Goal: Information Seeking & Learning: Compare options

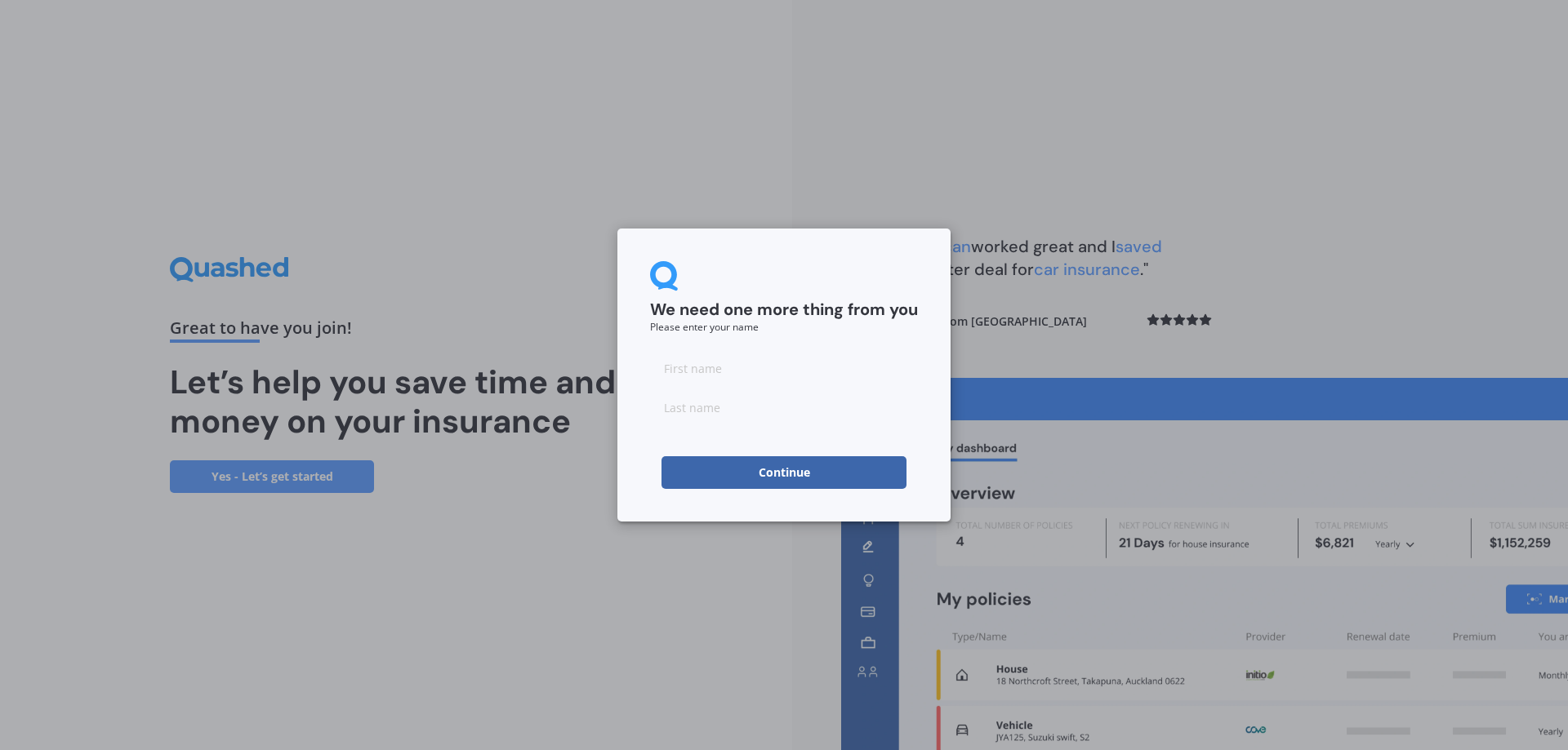
click at [728, 375] on input at bounding box center [783, 368] width 268 height 33
type input "Afzal"
type input "Khan"
click at [688, 464] on button "Continue" at bounding box center [784, 473] width 245 height 33
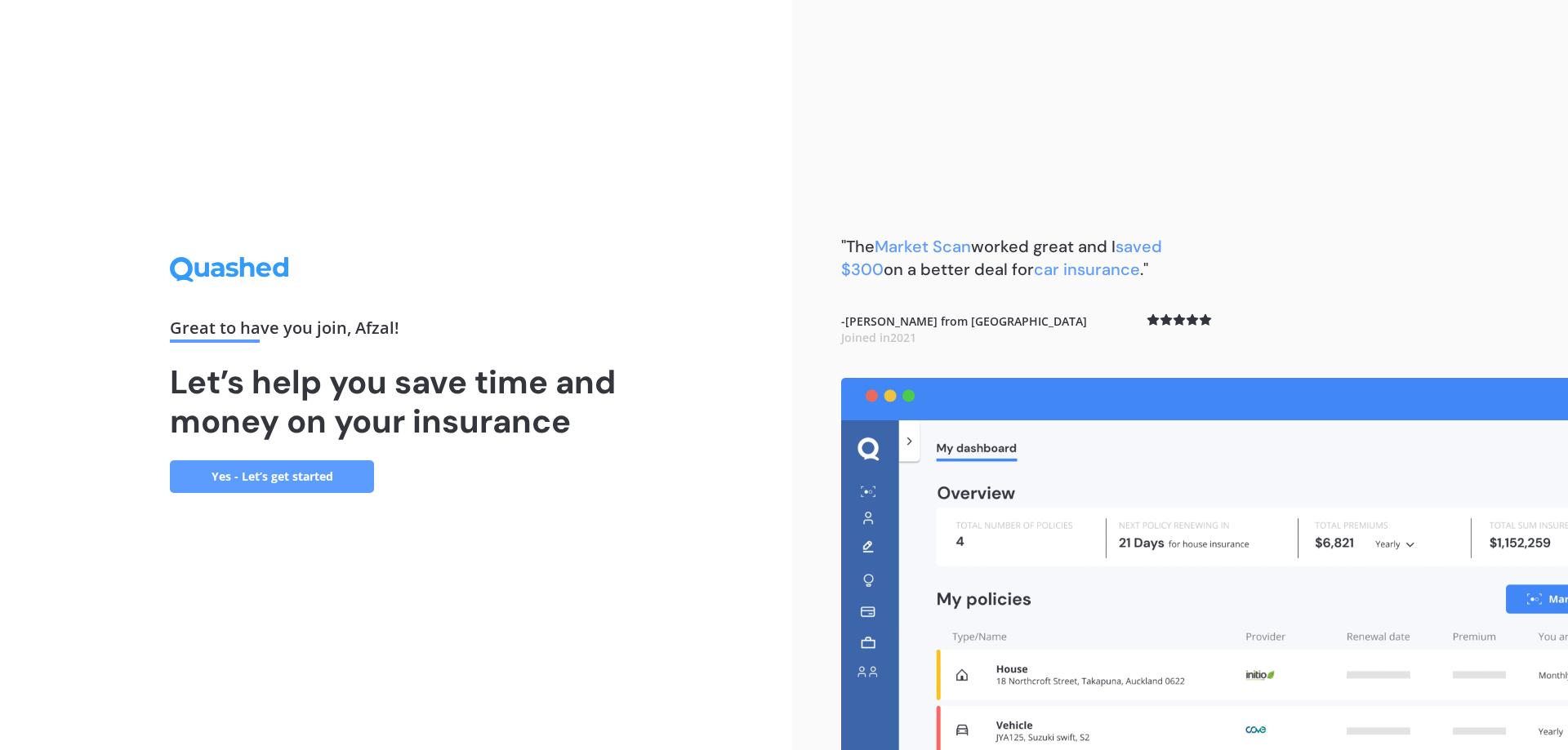
click at [332, 454] on div "Great to have you join , [PERSON_NAME] ! Let’s help you save time and money on …" at bounding box center [396, 374] width 452 height 235
click at [327, 476] on link "Yes - Let’s get started" at bounding box center [271, 477] width 204 height 33
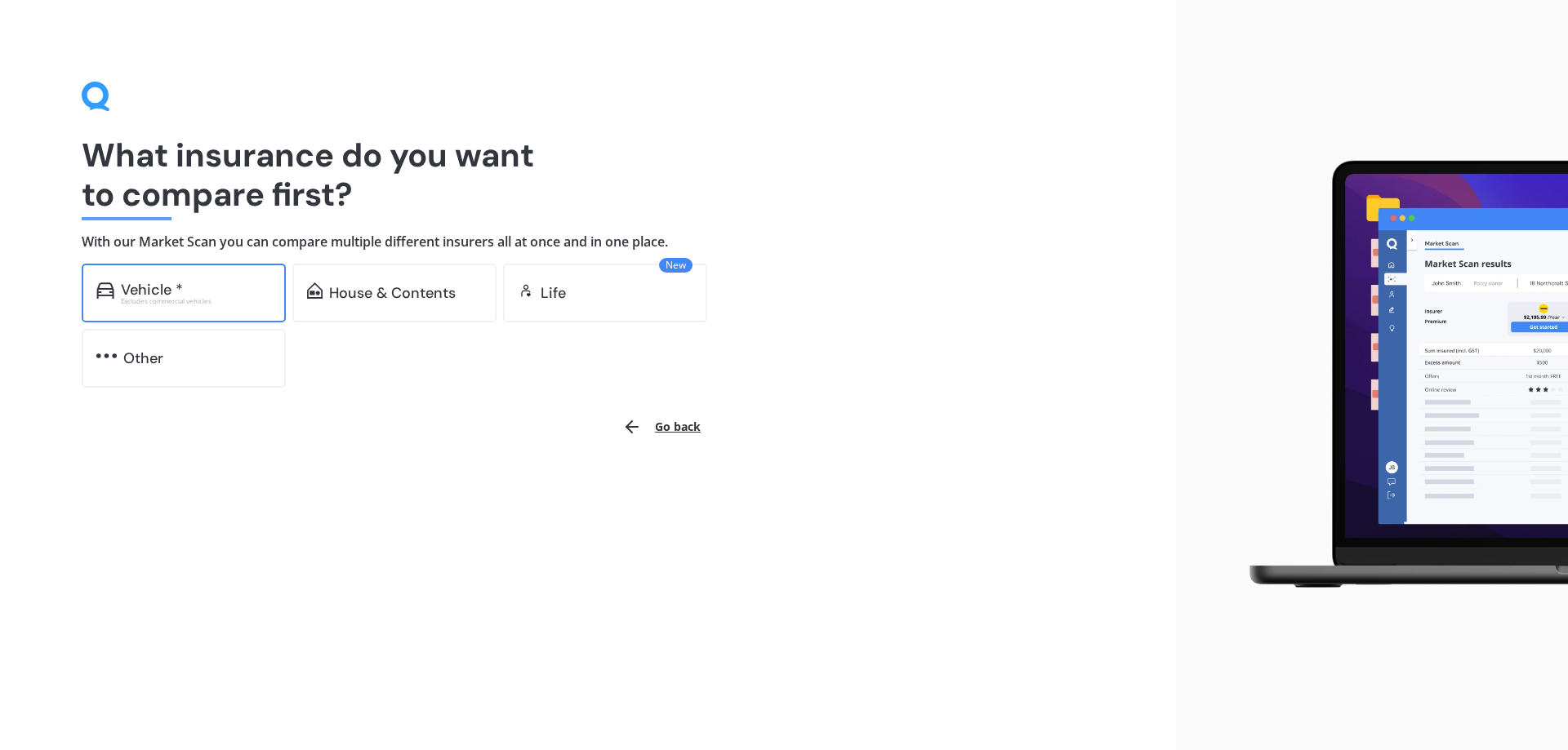
click at [196, 282] on div "Vehicle *" at bounding box center [196, 290] width 150 height 16
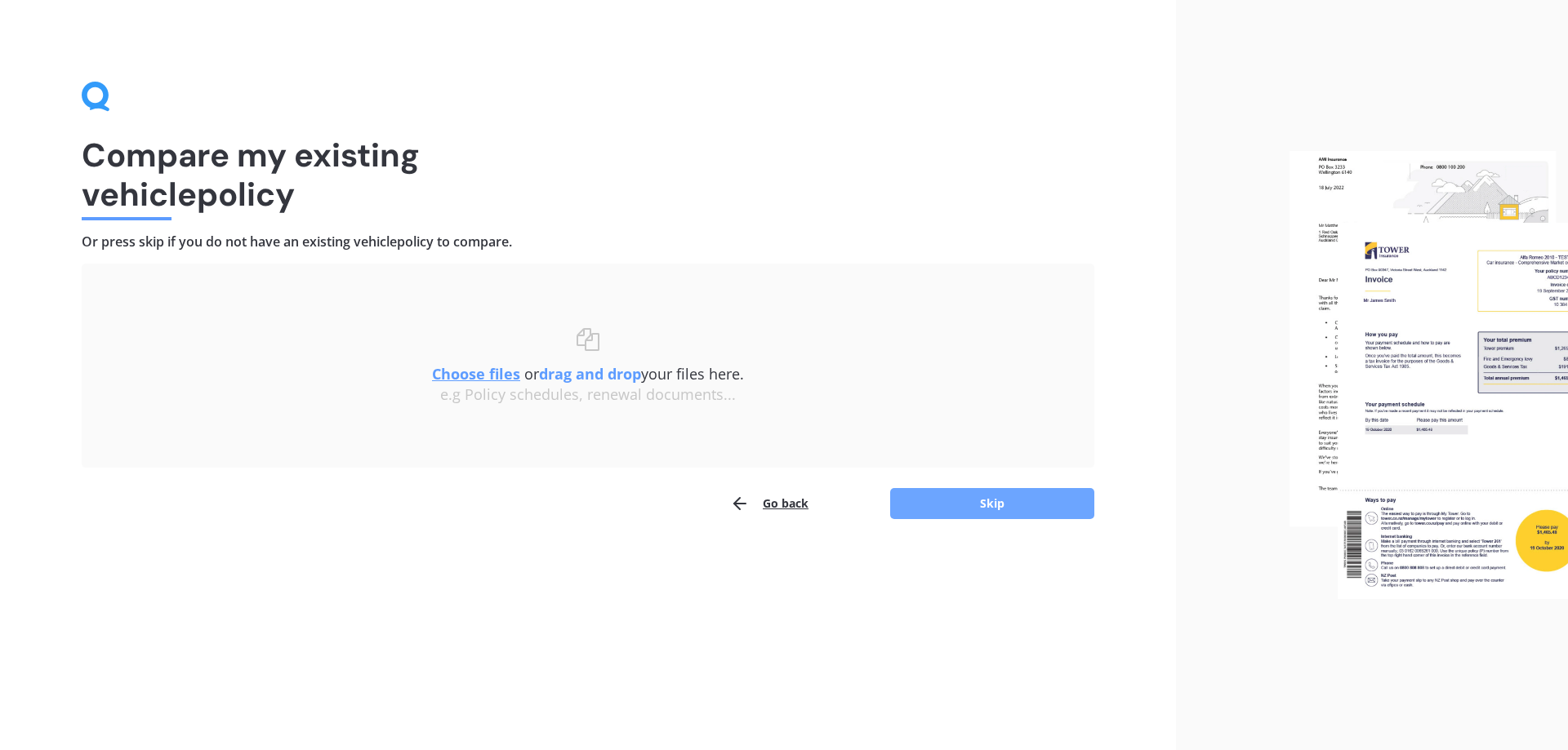
click at [963, 488] on button "Skip" at bounding box center [991, 503] width 204 height 31
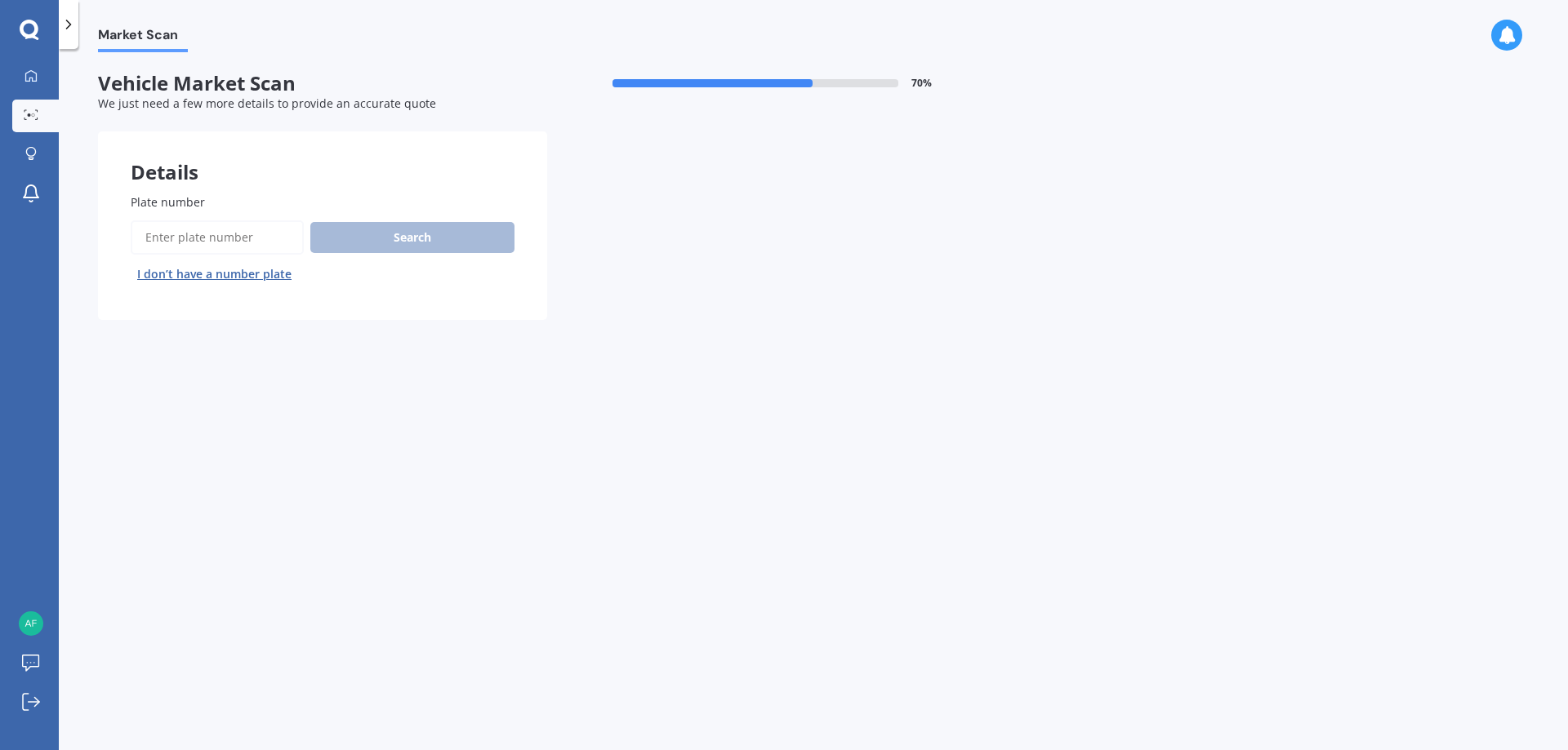
click at [220, 246] on input "Plate number" at bounding box center [217, 238] width 173 height 35
click at [299, 250] on input "Plate number" at bounding box center [217, 238] width 173 height 35
type input "PSF141"
click at [356, 244] on button "Search" at bounding box center [412, 238] width 204 height 31
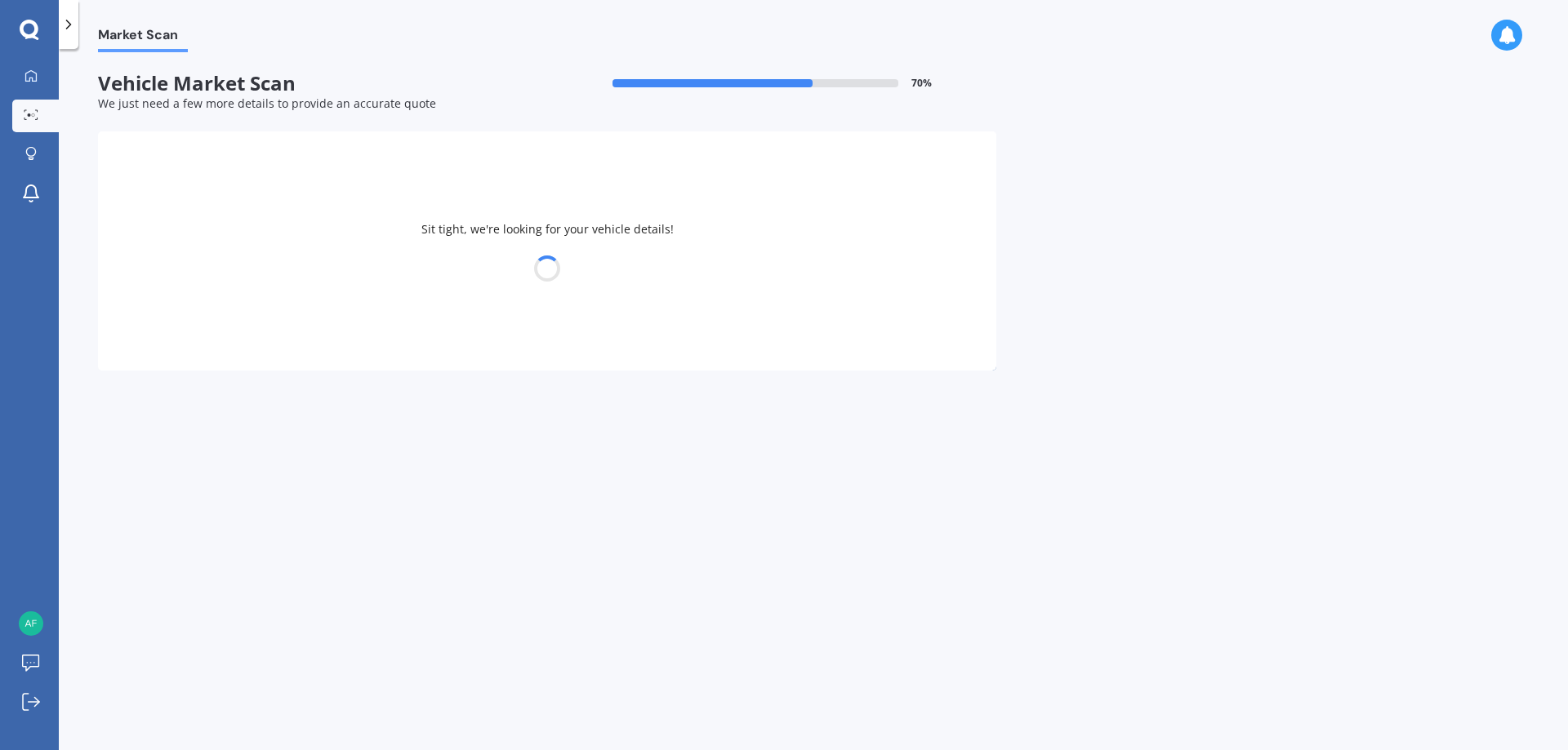
select select "NISSAN"
select select "X-TRAIL"
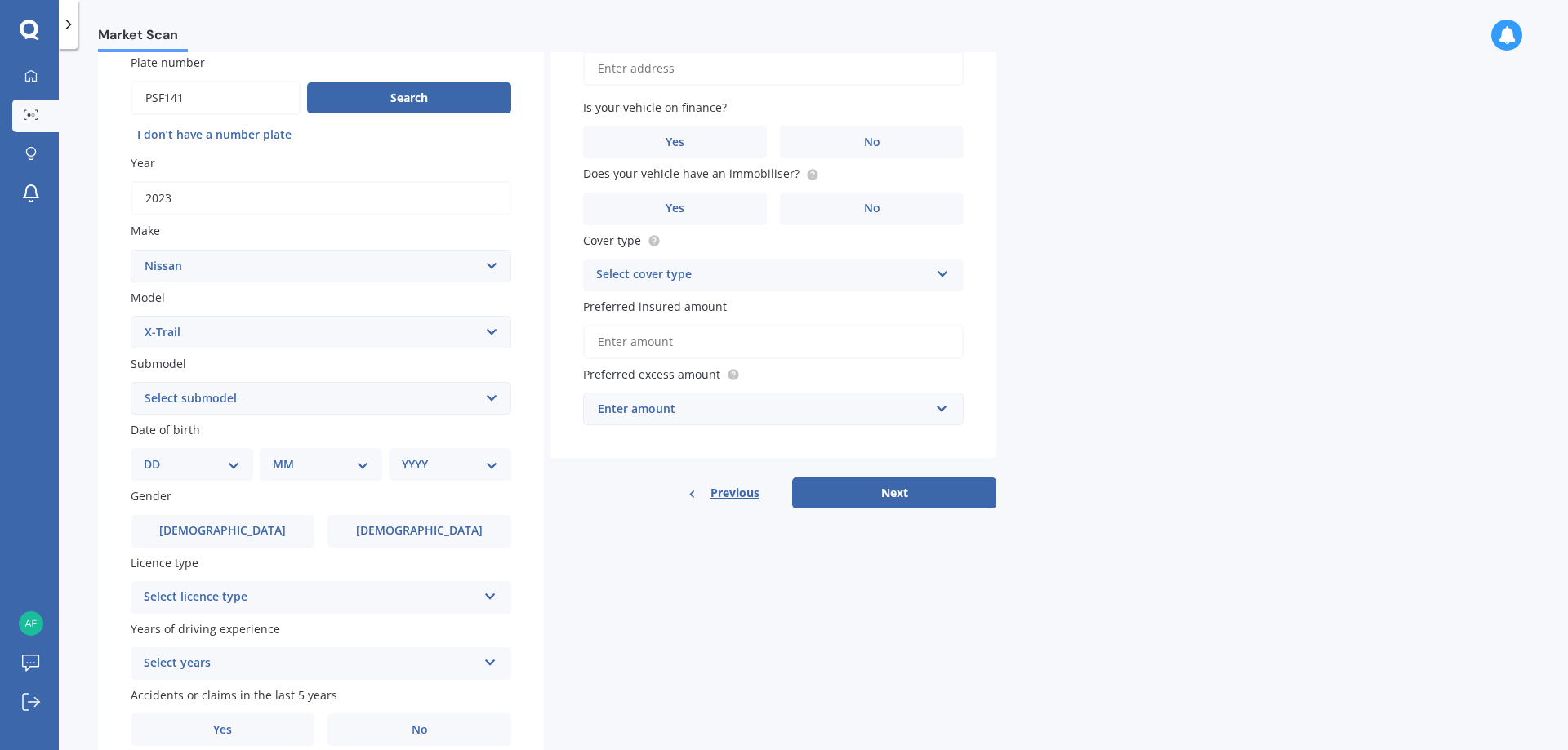
scroll to position [211, 0]
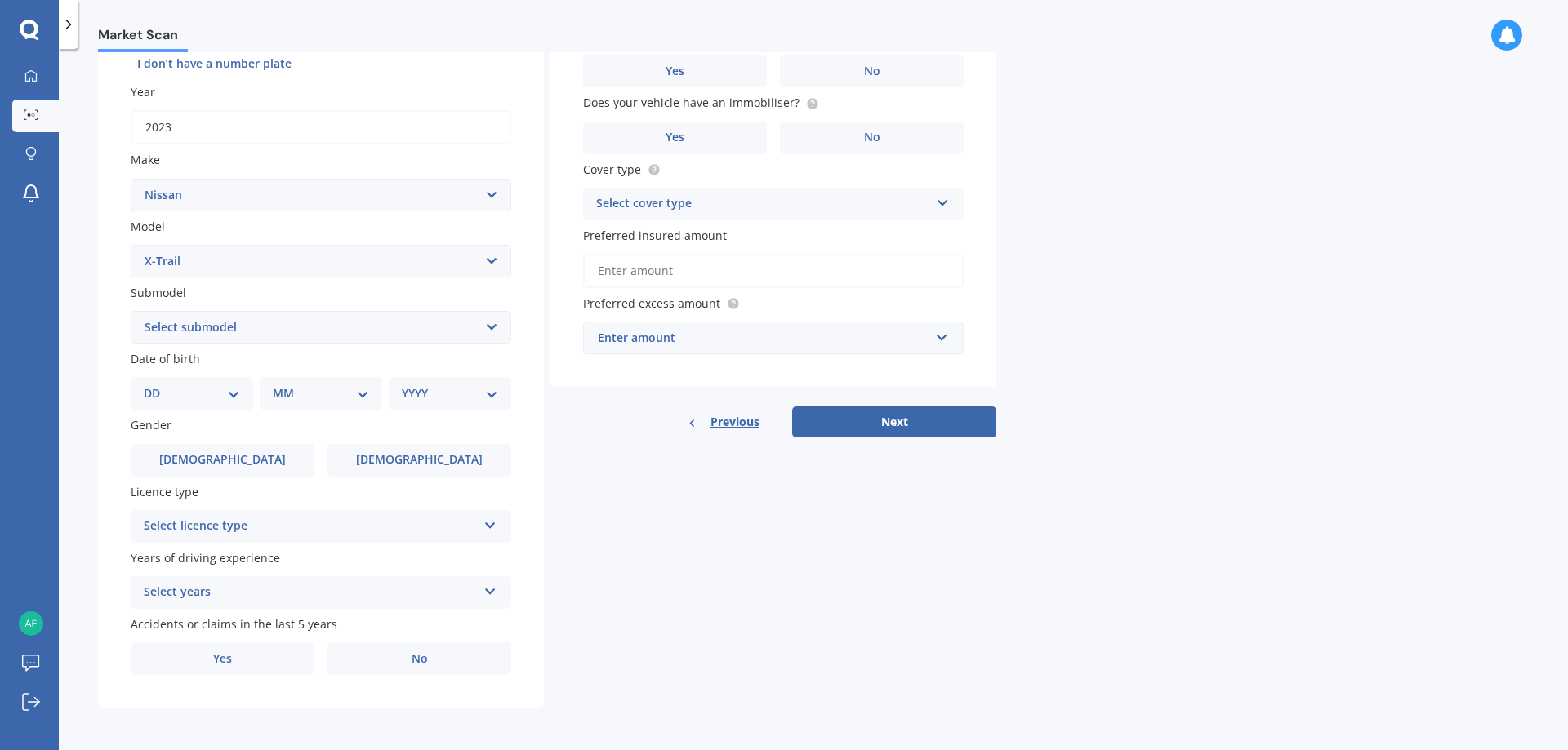
click at [276, 589] on div "Select years" at bounding box center [310, 592] width 334 height 19
click at [217, 445] on span "5 or more years" at bounding box center [188, 442] width 89 height 16
click at [406, 662] on label "No" at bounding box center [418, 659] width 184 height 33
click at [0, 0] on input "No" at bounding box center [0, 0] width 0 height 0
click at [284, 533] on div "Select licence type" at bounding box center [310, 526] width 334 height 19
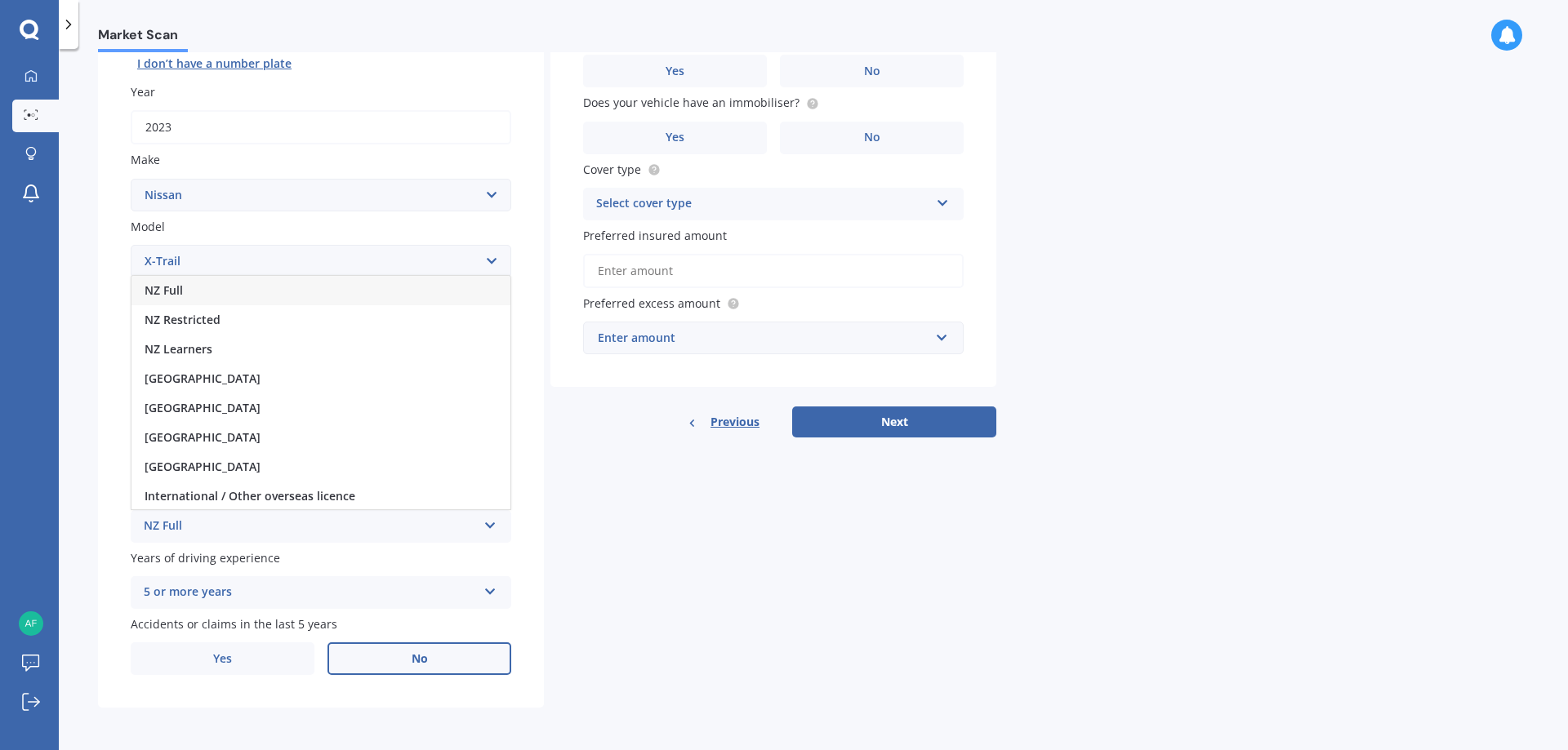
click at [197, 286] on div "NZ Full" at bounding box center [321, 290] width 379 height 29
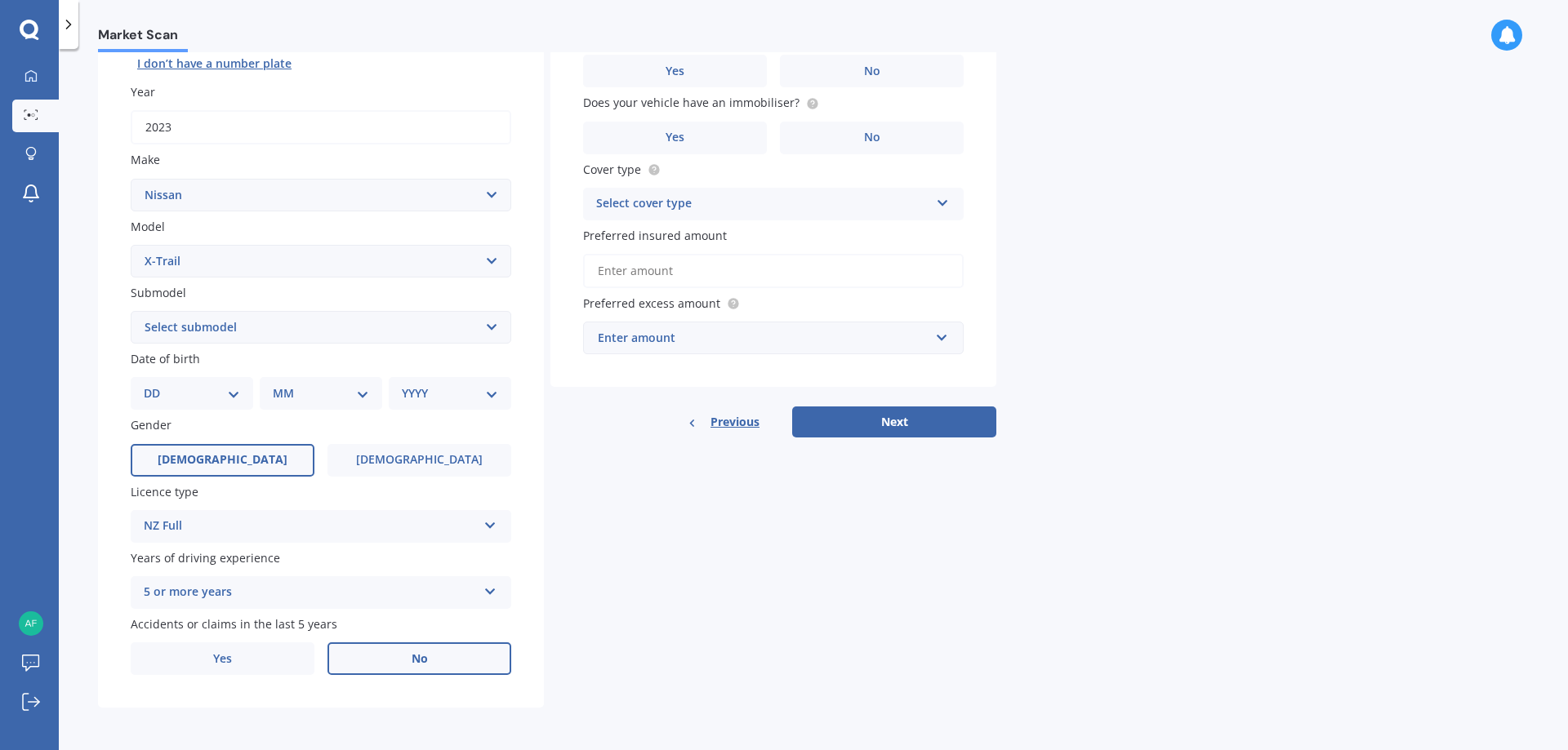
click at [260, 465] on label "[DEMOGRAPHIC_DATA]" at bounding box center [222, 460] width 184 height 33
click at [0, 0] on input "[DEMOGRAPHIC_DATA]" at bounding box center [0, 0] width 0 height 0
click at [193, 391] on select "DD 01 02 03 04 05 06 07 08 09 10 11 12 13 14 15 16 17 18 19 20 21 22 23 24 25 2…" at bounding box center [191, 394] width 96 height 18
select select "08"
click at [157, 385] on select "DD 01 02 03 04 05 06 07 08 09 10 11 12 13 14 15 16 17 18 19 20 21 22 23 24 25 2…" at bounding box center [191, 394] width 96 height 18
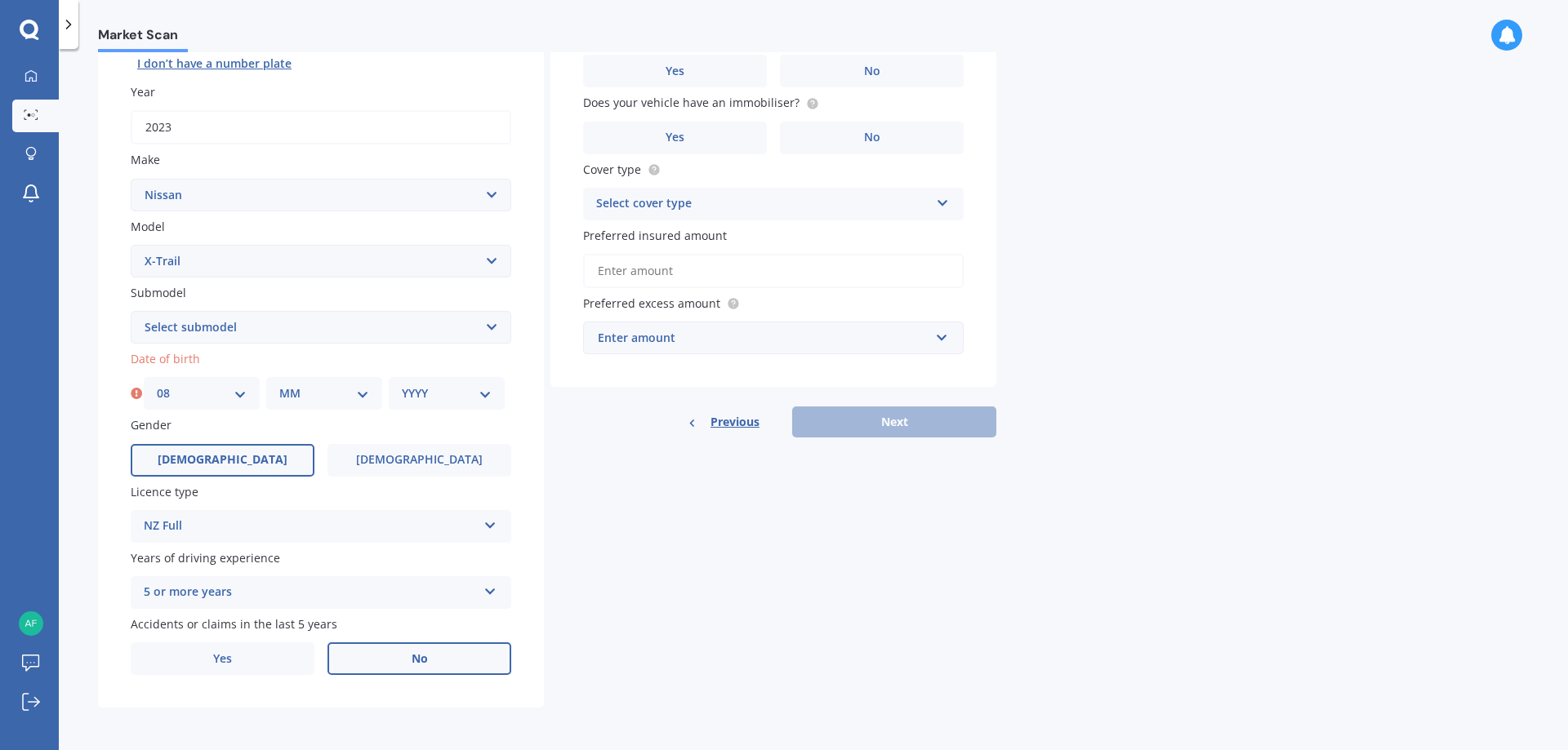
click at [307, 406] on div "MM 01 02 03 04 05 06 07 08 09 10 11 12" at bounding box center [323, 394] width 116 height 33
click at [307, 394] on select "MM 01 02 03 04 05 06 07 08 09 10 11 12" at bounding box center [324, 394] width 90 height 18
select select "06"
click at [280, 385] on select "MM 01 02 03 04 05 06 07 08 09 10 11 12" at bounding box center [324, 394] width 90 height 18
click at [416, 380] on div "YYYY 2025 2024 2023 2022 2021 2020 2019 2018 2017 2016 2015 2014 2013 2012 2011…" at bounding box center [446, 394] width 116 height 33
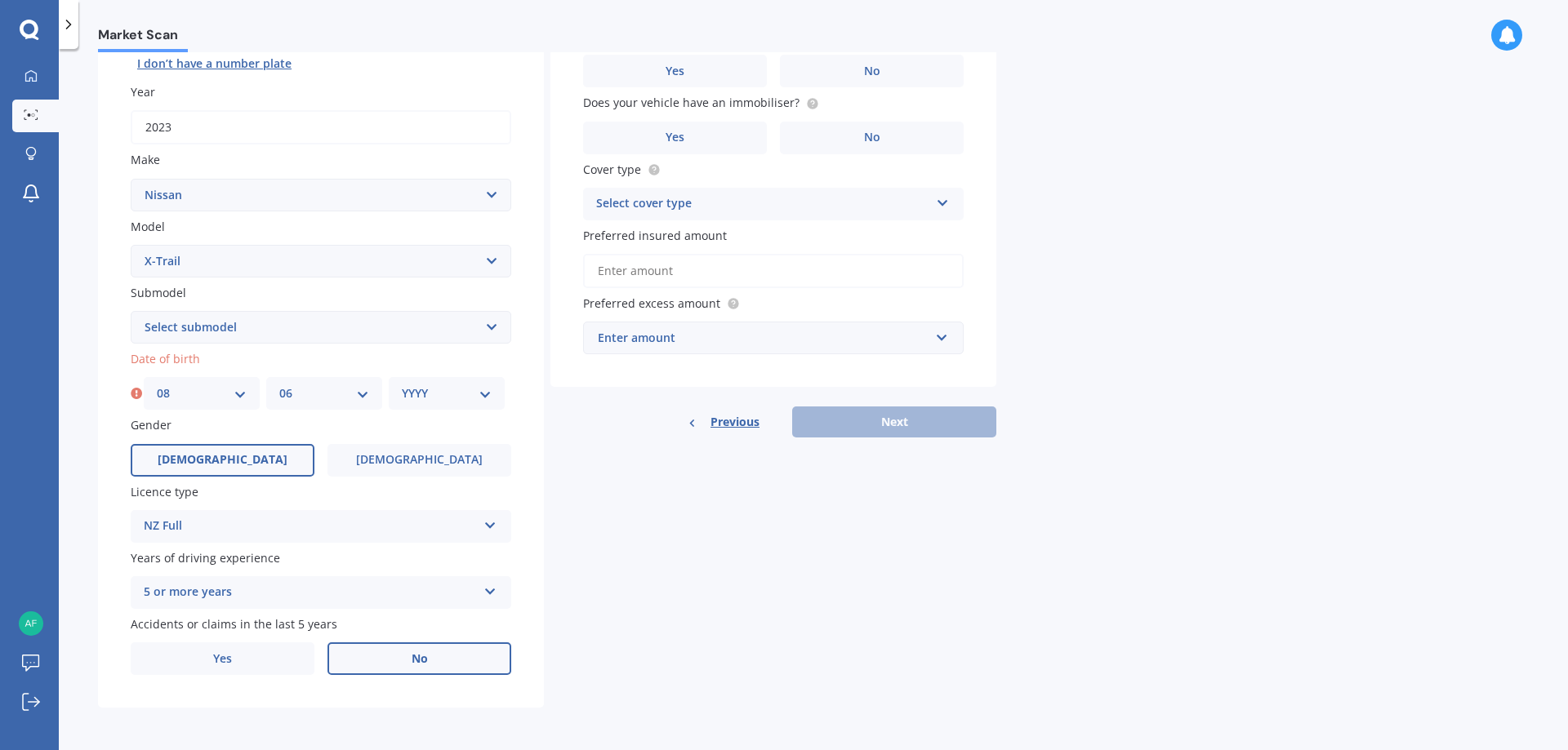
click at [416, 390] on select "YYYY 2025 2024 2023 2022 2021 2020 2019 2018 2017 2016 2015 2014 2013 2012 2011…" at bounding box center [447, 394] width 90 height 18
select select "1990"
click at [402, 385] on select "YYYY 2025 2024 2023 2022 2021 2020 2019 2018 2017 2016 2015 2014 2013 2012 2011…" at bounding box center [447, 394] width 90 height 18
click at [185, 326] on select "Select submodel (All Other) 2000cc Hybrid 2WD non-turbo 4WD 20X Petrol ST ST 4W…" at bounding box center [321, 327] width 380 height 33
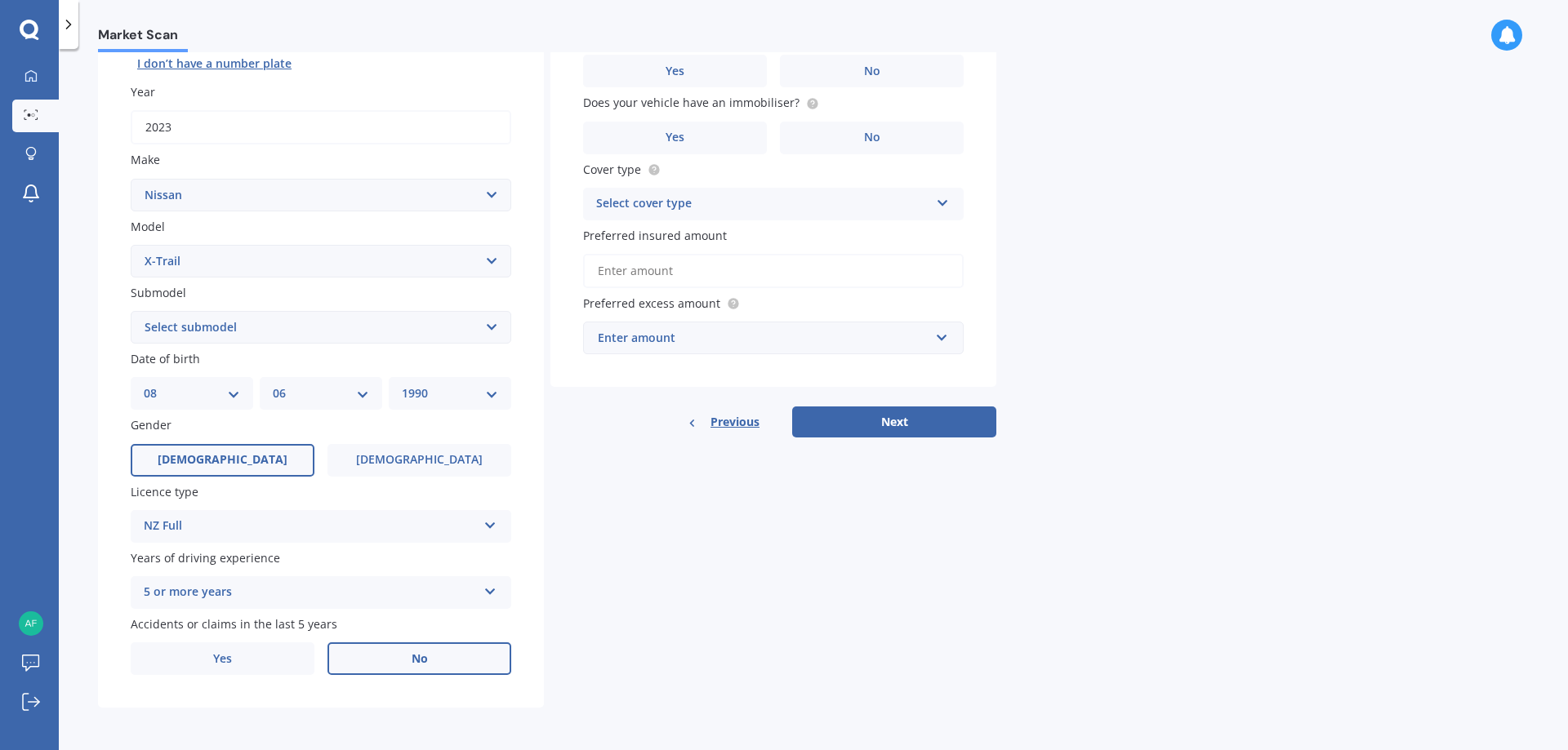
click at [185, 326] on select "Select submodel (All Other) 2000cc Hybrid 2WD non-turbo 4WD 20X Petrol ST ST 4W…" at bounding box center [321, 327] width 380 height 33
select select "TI 4WD"
click at [131, 311] on select "Select submodel (All Other) 2000cc Hybrid 2WD non-turbo 4WD 20X Petrol ST ST 4W…" at bounding box center [321, 327] width 380 height 33
click at [660, 579] on div "Details Plate number Search I don’t have a number plate Year [DATE] Make Select…" at bounding box center [546, 314] width 898 height 787
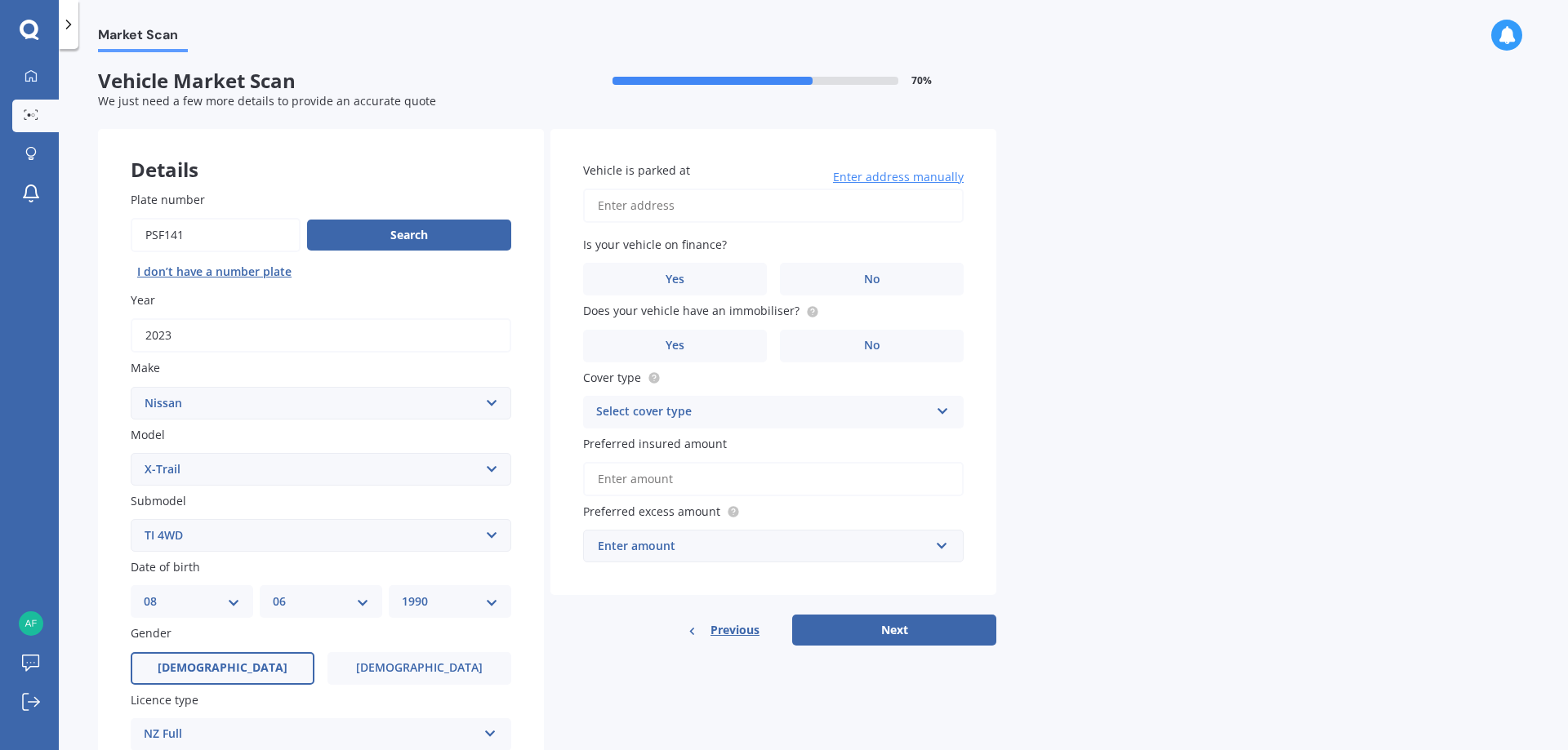
scroll to position [0, 0]
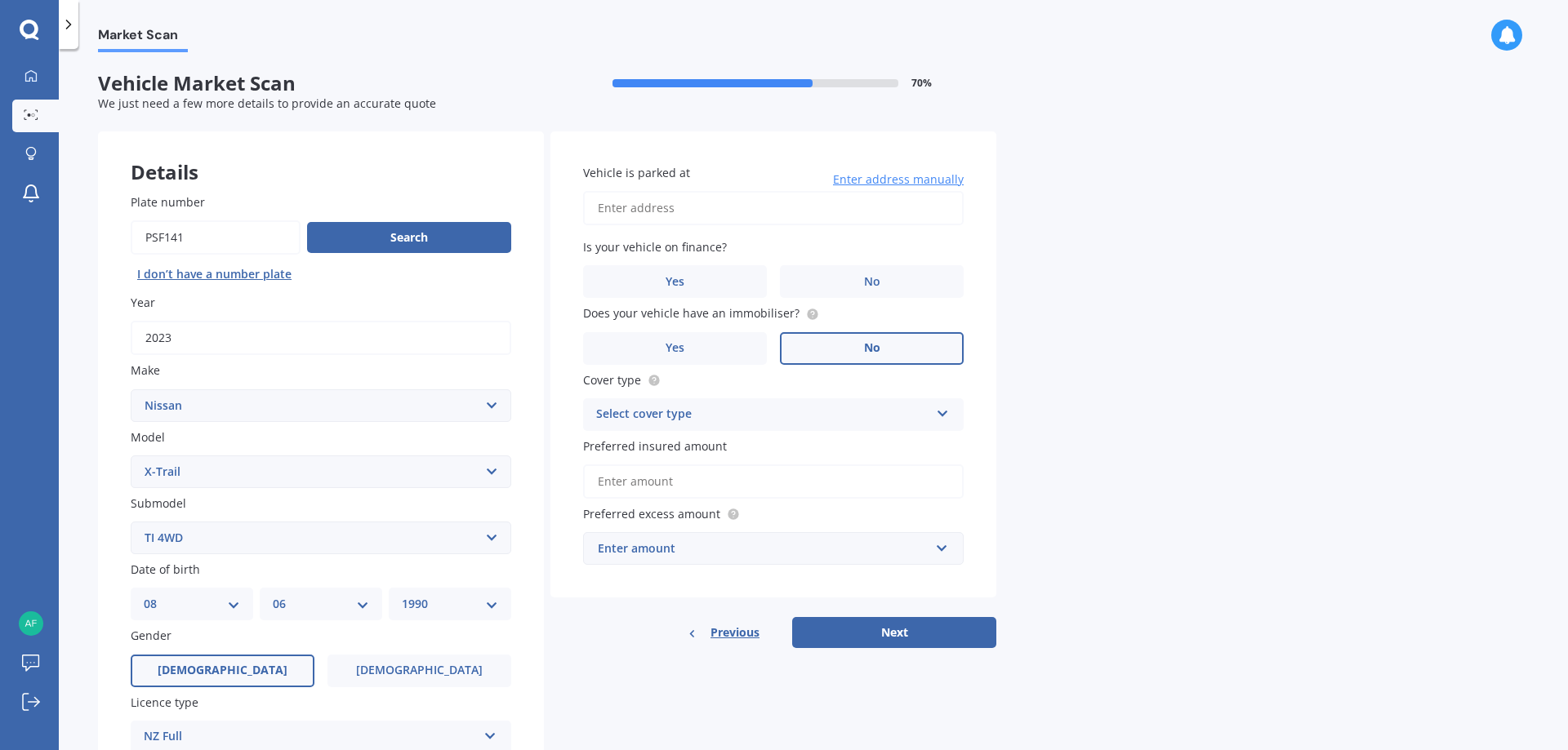
click at [894, 342] on label "No" at bounding box center [871, 349] width 184 height 33
click at [0, 0] on input "No" at bounding box center [0, 0] width 0 height 0
click at [633, 277] on label "Yes" at bounding box center [674, 281] width 184 height 33
click at [0, 0] on input "Yes" at bounding box center [0, 0] width 0 height 0
click at [687, 211] on input "Vehicle is parked at" at bounding box center [773, 208] width 380 height 35
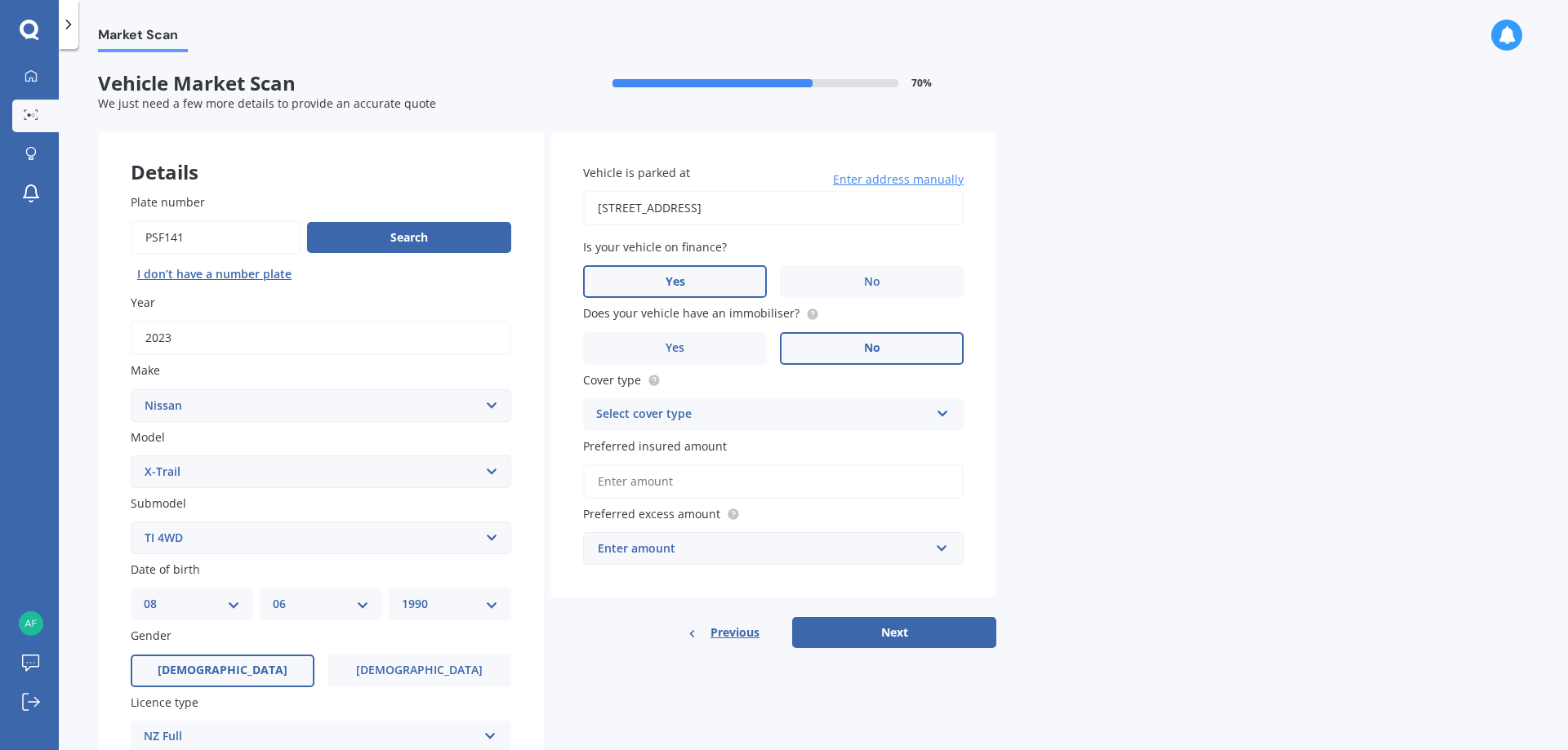
type input "[STREET_ADDRESS]"
click at [645, 411] on div "Select cover type" at bounding box center [762, 414] width 334 height 19
click at [632, 445] on span "Comprehensive" at bounding box center [640, 446] width 87 height 16
click at [636, 487] on input "Preferred insured amount" at bounding box center [773, 481] width 380 height 35
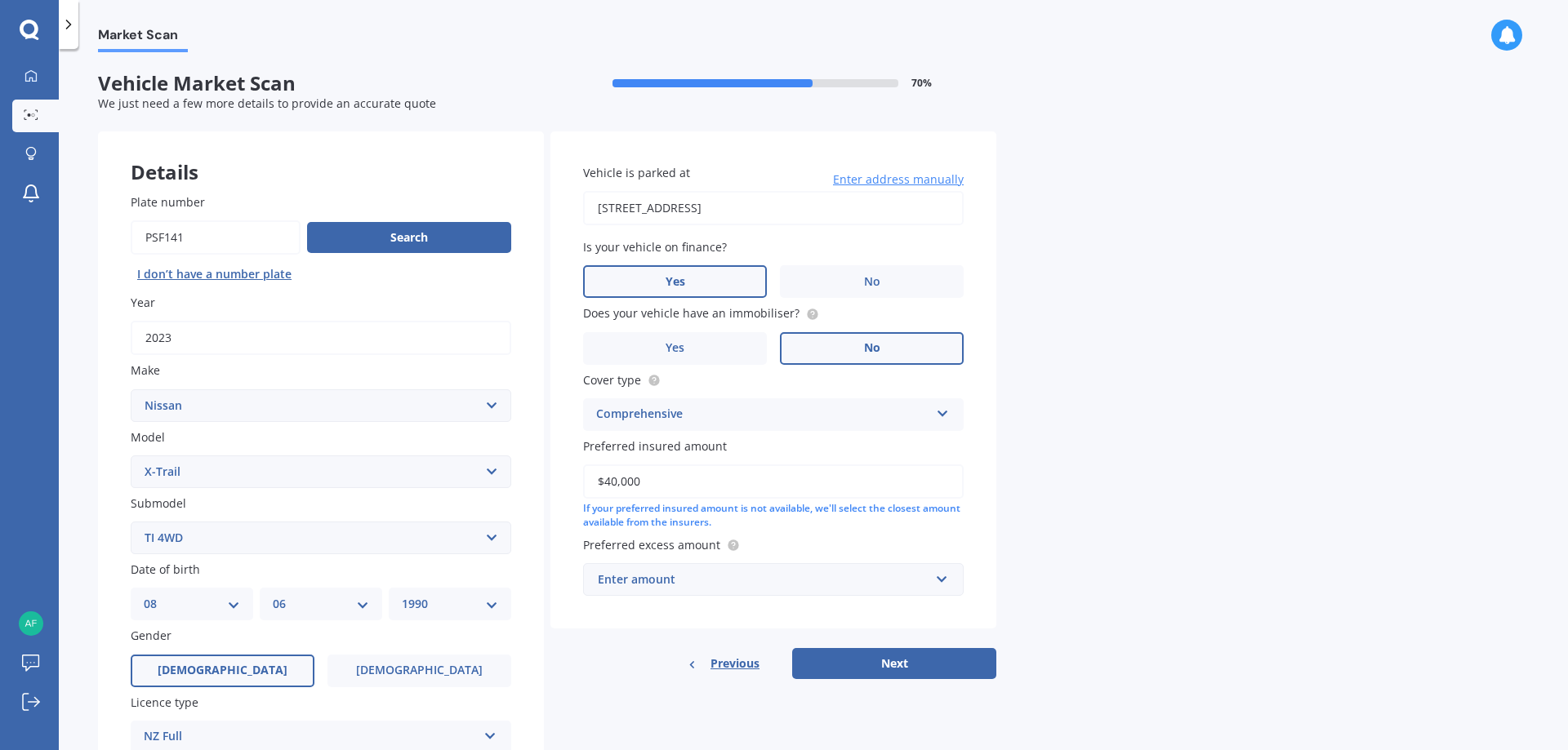
type input "$40,000"
click at [1122, 449] on div "Market Scan Vehicle Market Scan 70 % We just need a few more details to provide…" at bounding box center [812, 403] width 1509 height 702
click at [623, 582] on div "Enter amount" at bounding box center [763, 580] width 332 height 18
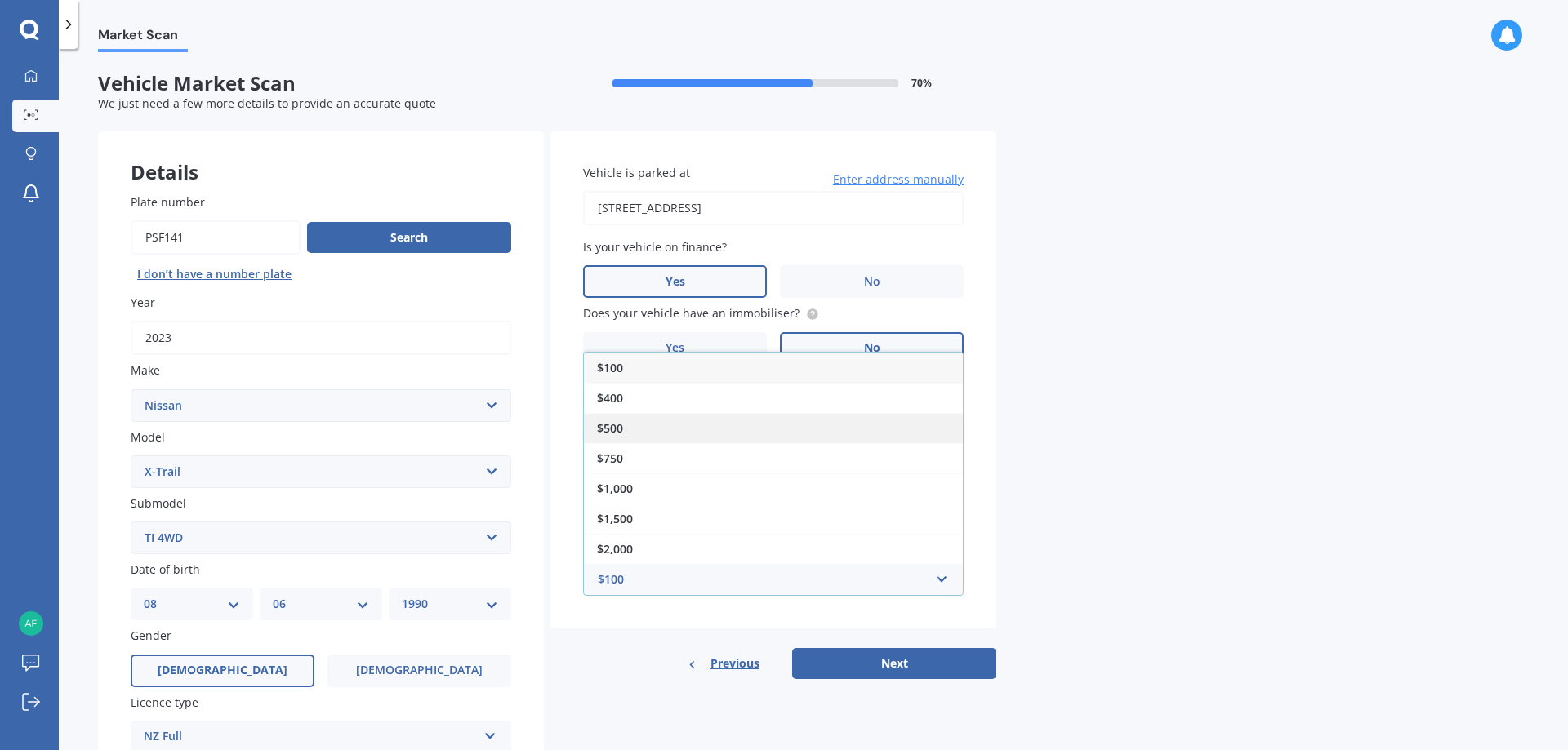
click at [621, 426] on span "$500" at bounding box center [609, 428] width 26 height 16
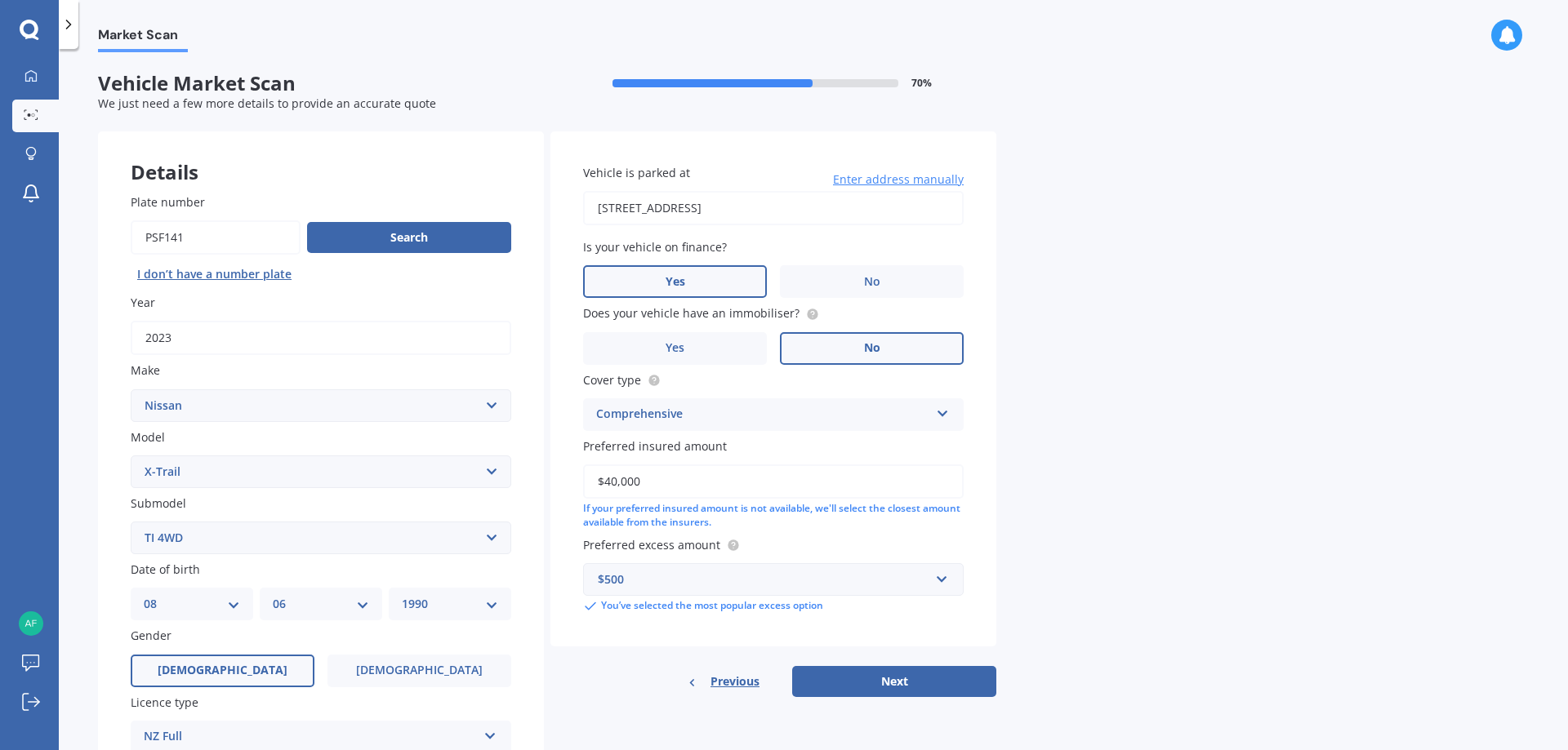
click at [1168, 485] on div "Market Scan Vehicle Market Scan 70 % We just need a few more details to provide…" at bounding box center [812, 403] width 1509 height 702
click at [863, 687] on button "Next" at bounding box center [894, 681] width 204 height 31
select select "08"
select select "06"
select select "1990"
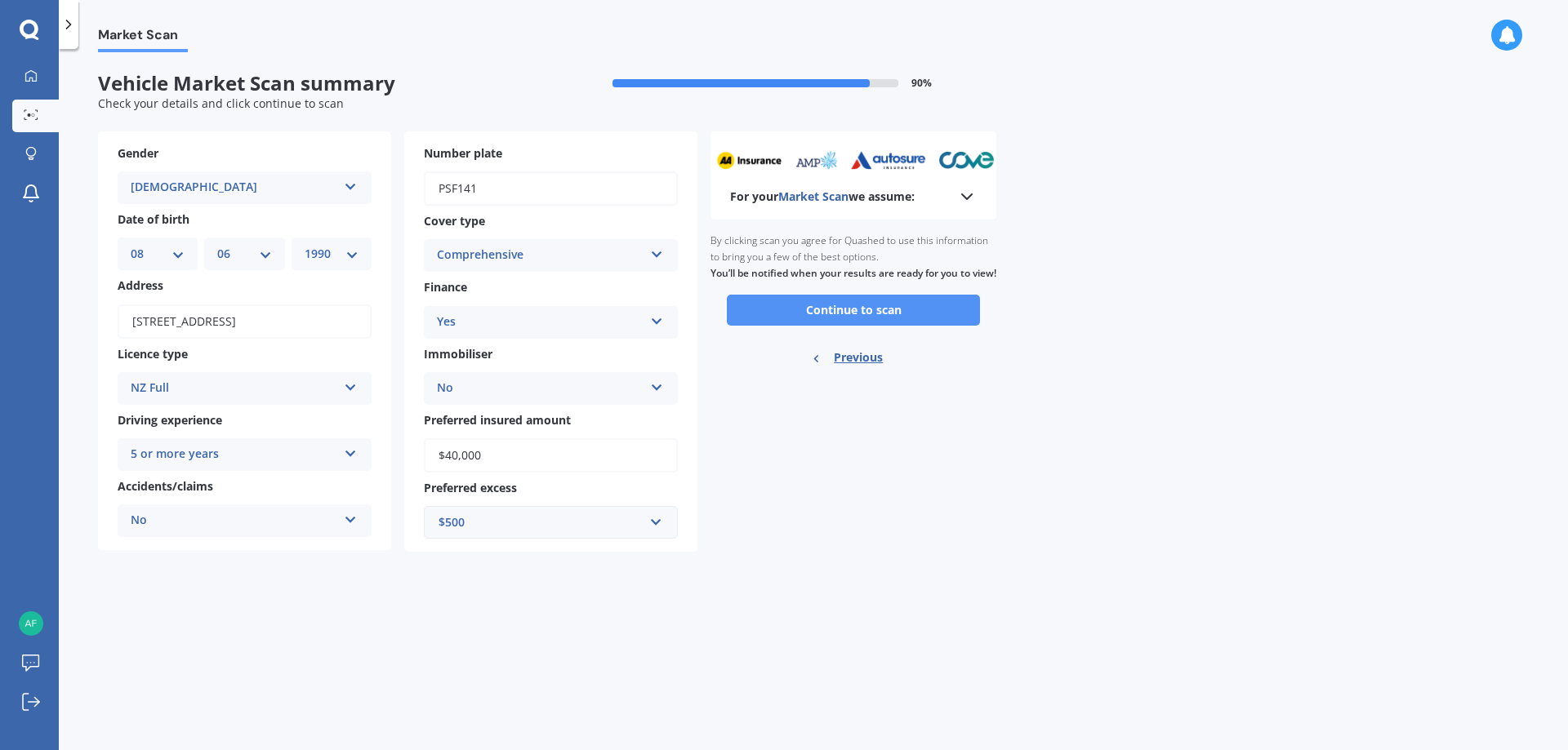
click at [927, 326] on button "Continue to scan" at bounding box center [853, 311] width 253 height 31
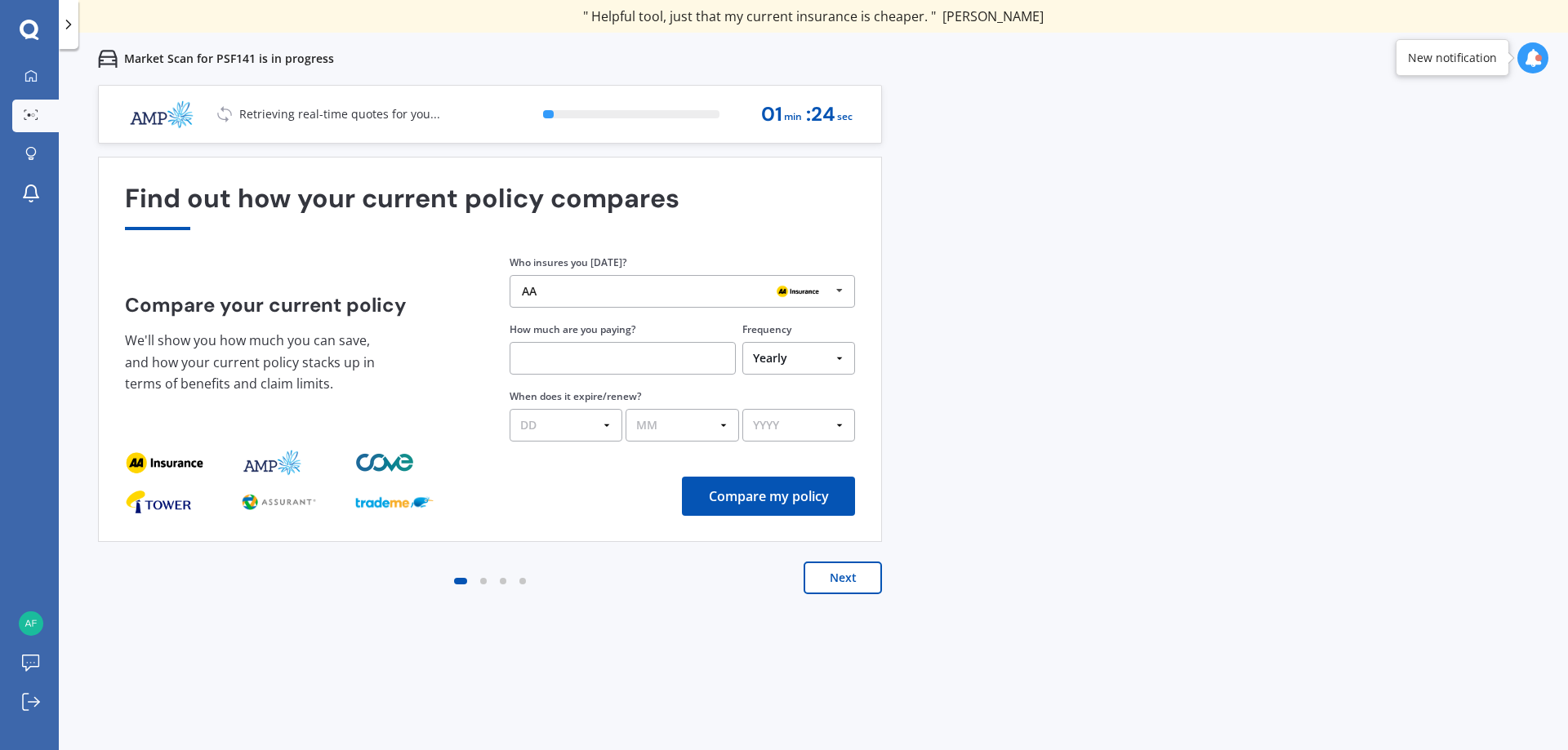
click at [807, 357] on select "Yearly Six-Monthly Quarterly Monthly Fortnightly Weekly One-Off" at bounding box center [798, 358] width 112 height 33
select select "Fortnightly"
click at [742, 342] on select "Yearly Six-Monthly Quarterly Monthly Fortnightly Weekly One-Off" at bounding box center [798, 358] width 112 height 33
click at [581, 359] on input "text" at bounding box center [623, 358] width 227 height 33
type input "$88.22"
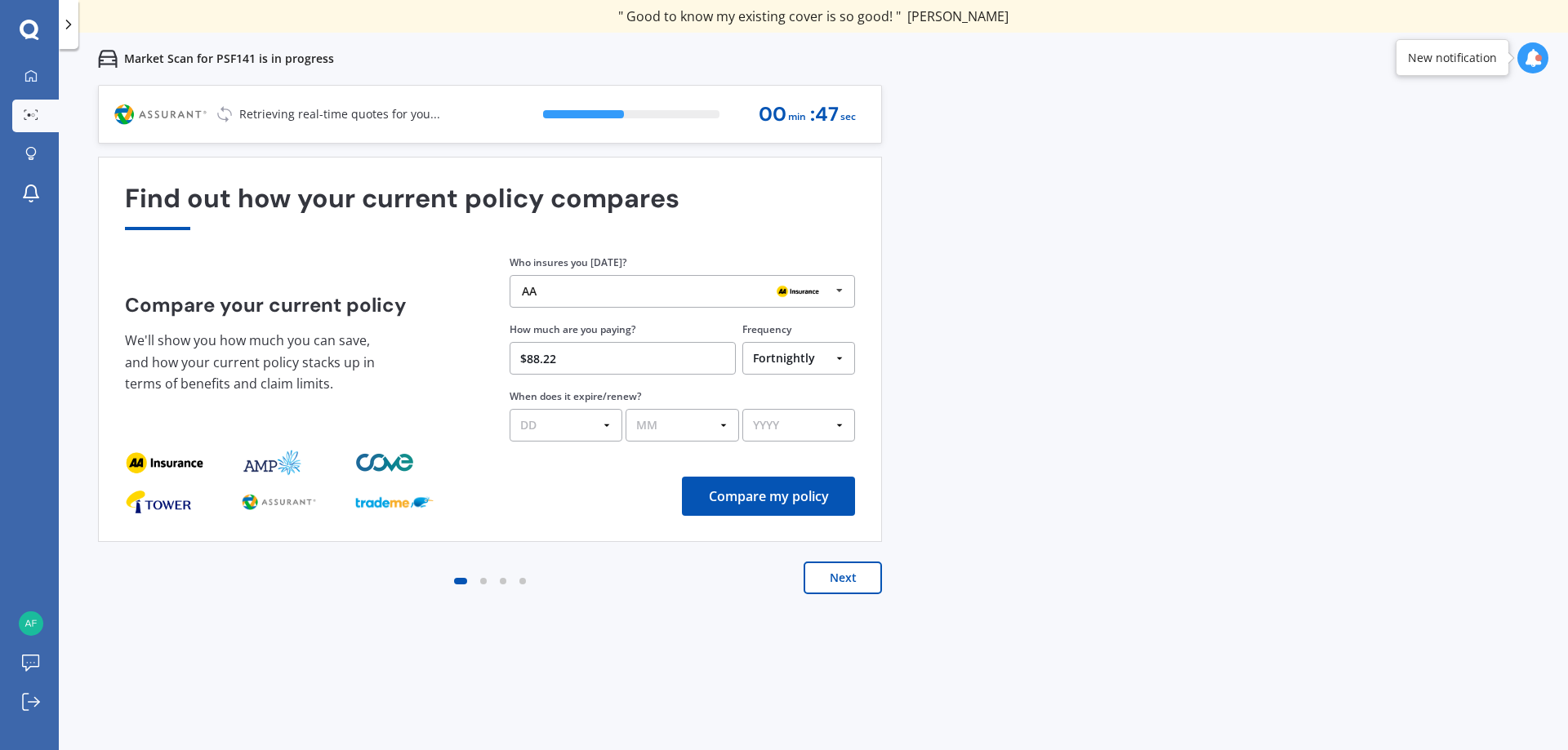
click at [598, 424] on select "DD 01 02 03 04 05 06 07 08 09 10 11 12 13 14 15 16 17 18 19 20 21 22 23 24 25 2…" at bounding box center [566, 426] width 112 height 33
click at [674, 430] on select "MM 01 02 03 04 05 06 07 08 09 10 11 12" at bounding box center [681, 426] width 112 height 33
select select "02"
click at [625, 409] on select "MM 01 02 03 04 05 06 07 08 09 10 11 12" at bounding box center [681, 426] width 112 height 33
click at [778, 425] on select "YYYY 2026 2025 2024" at bounding box center [798, 426] width 112 height 33
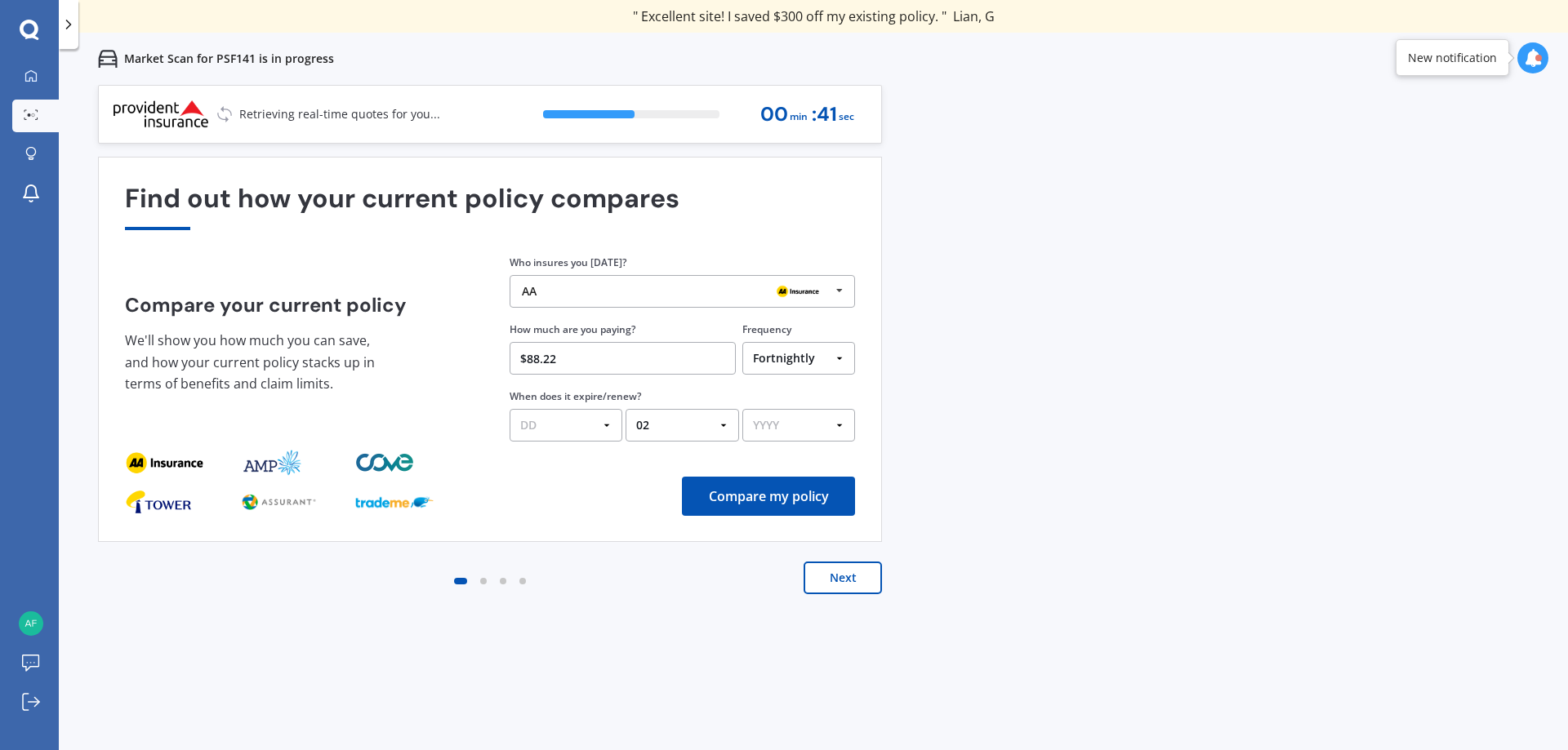
select select "2026"
click at [742, 409] on select "YYYY 2026 2025 2024" at bounding box center [798, 426] width 112 height 33
click at [569, 420] on select "DD 01 02 03 04 05 06 07 08 09 10 11 12 13 14 15 16 17 18 19 20 21 22 23 24 25 2…" at bounding box center [566, 426] width 112 height 33
select select "08"
click at [510, 409] on select "DD 01 02 03 04 05 06 07 08 09 10 11 12 13 14 15 16 17 18 19 20 21 22 23 24 25 2…" at bounding box center [566, 426] width 112 height 33
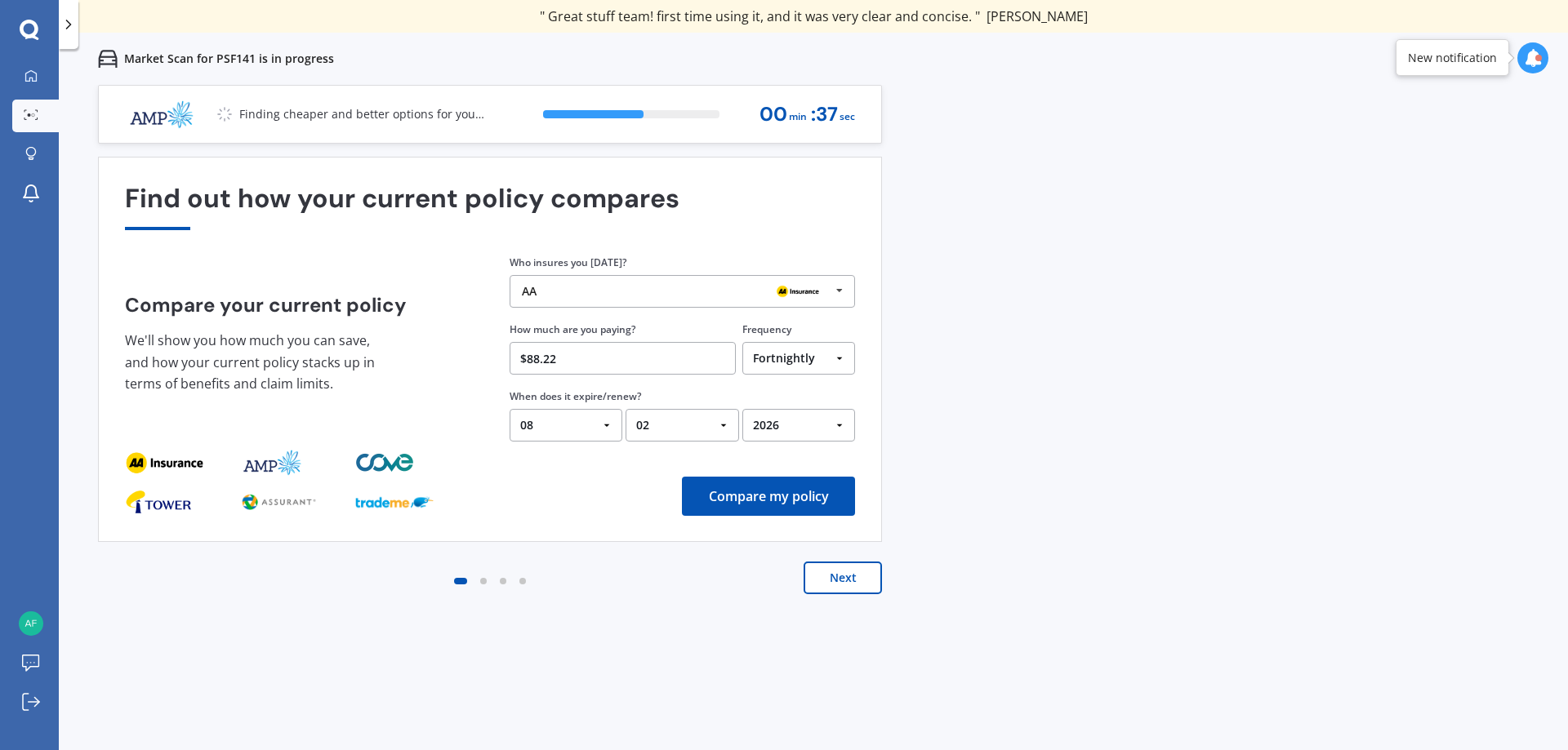
click at [724, 490] on button "Compare my policy" at bounding box center [768, 496] width 173 height 39
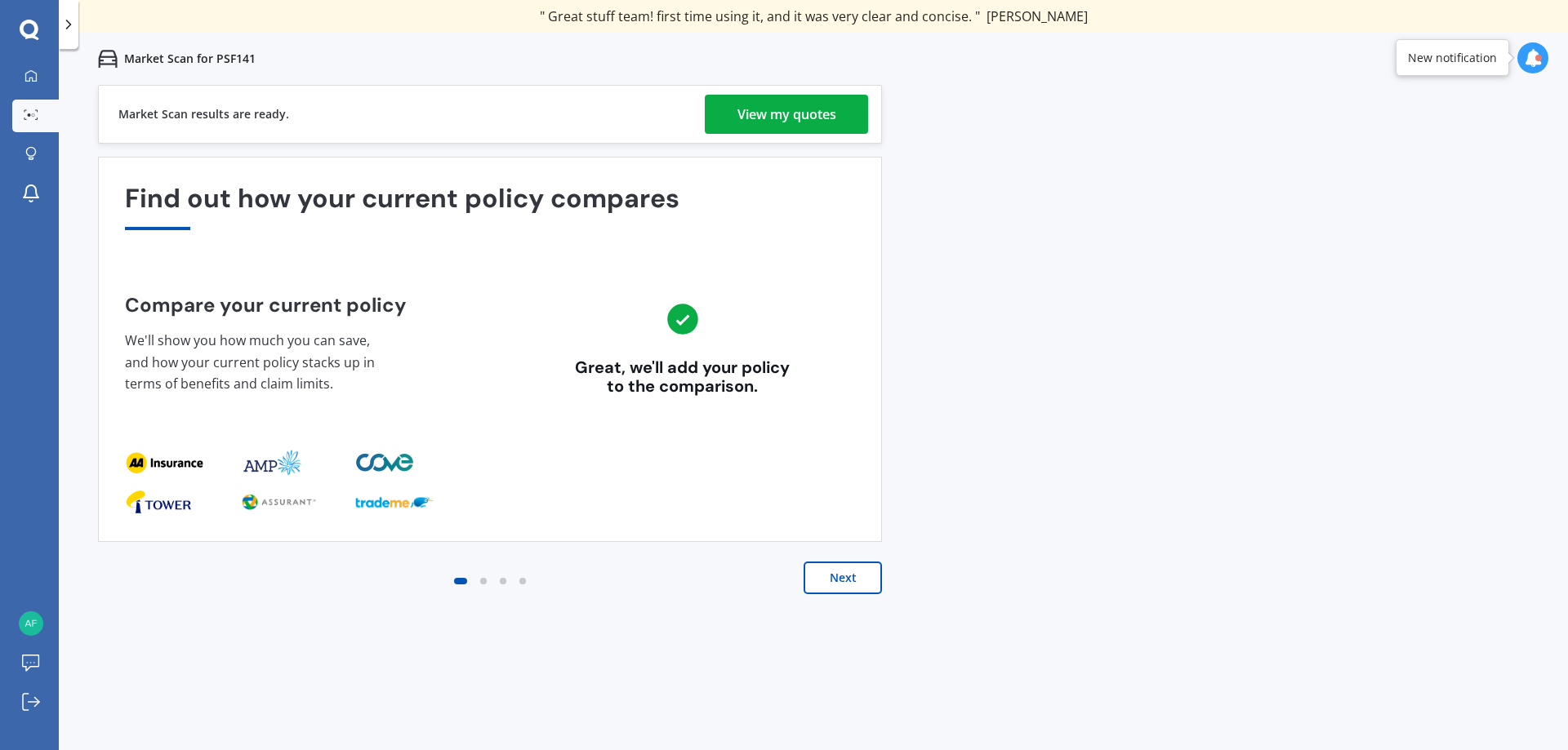
click at [820, 121] on div "View my quotes" at bounding box center [787, 114] width 99 height 39
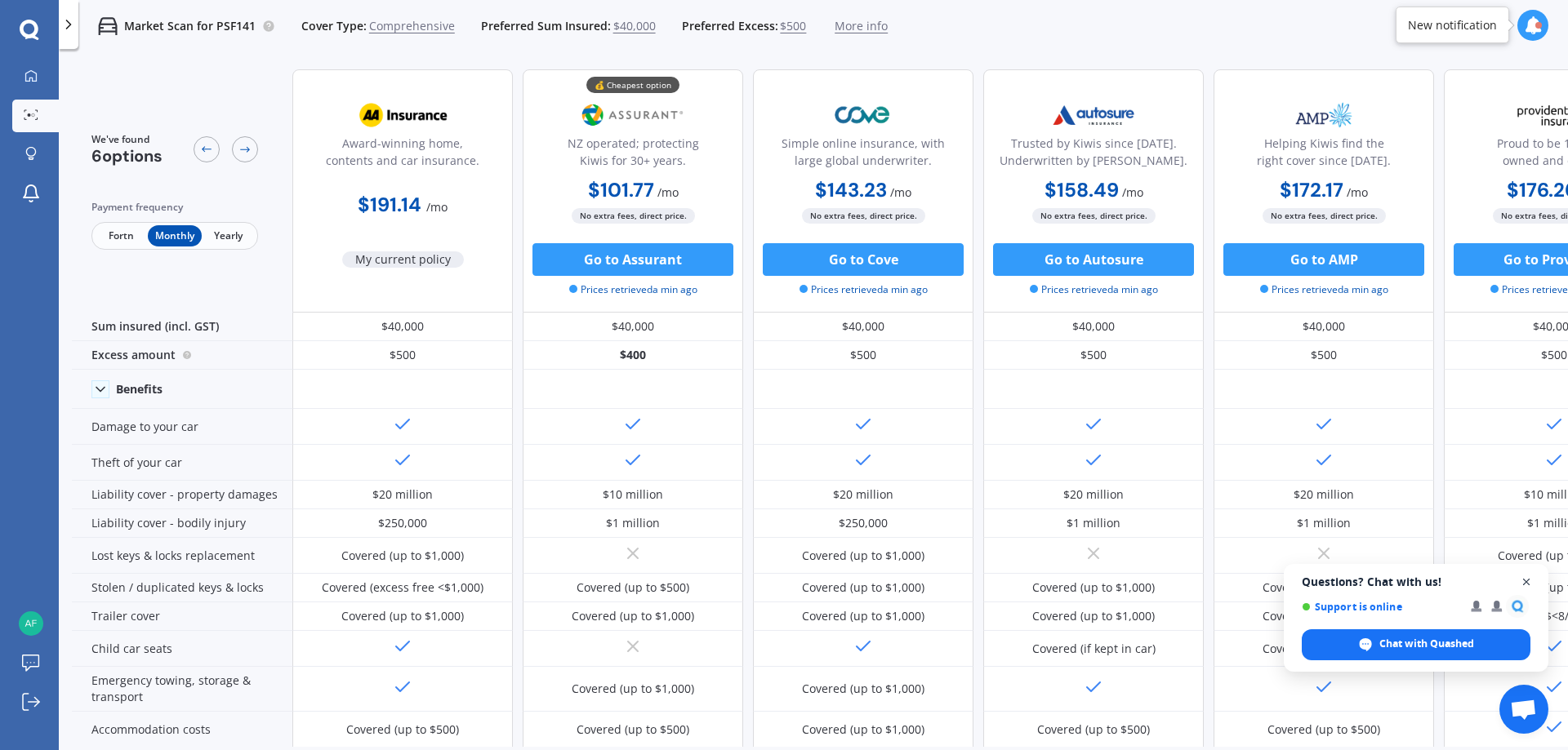
click at [1529, 580] on span "Open chat" at bounding box center [1526, 582] width 20 height 20
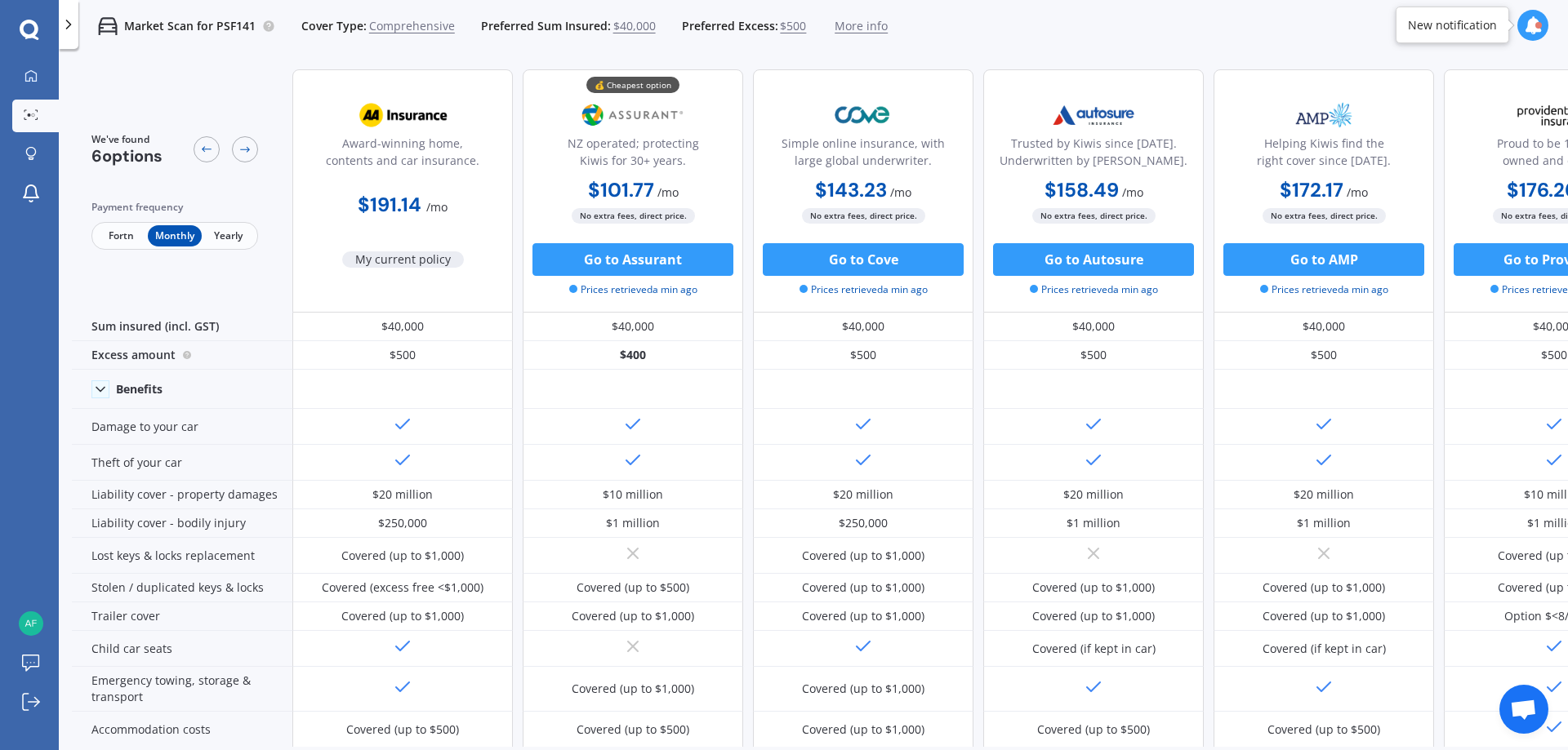
click at [111, 237] on span "Fortn" at bounding box center [122, 236] width 53 height 21
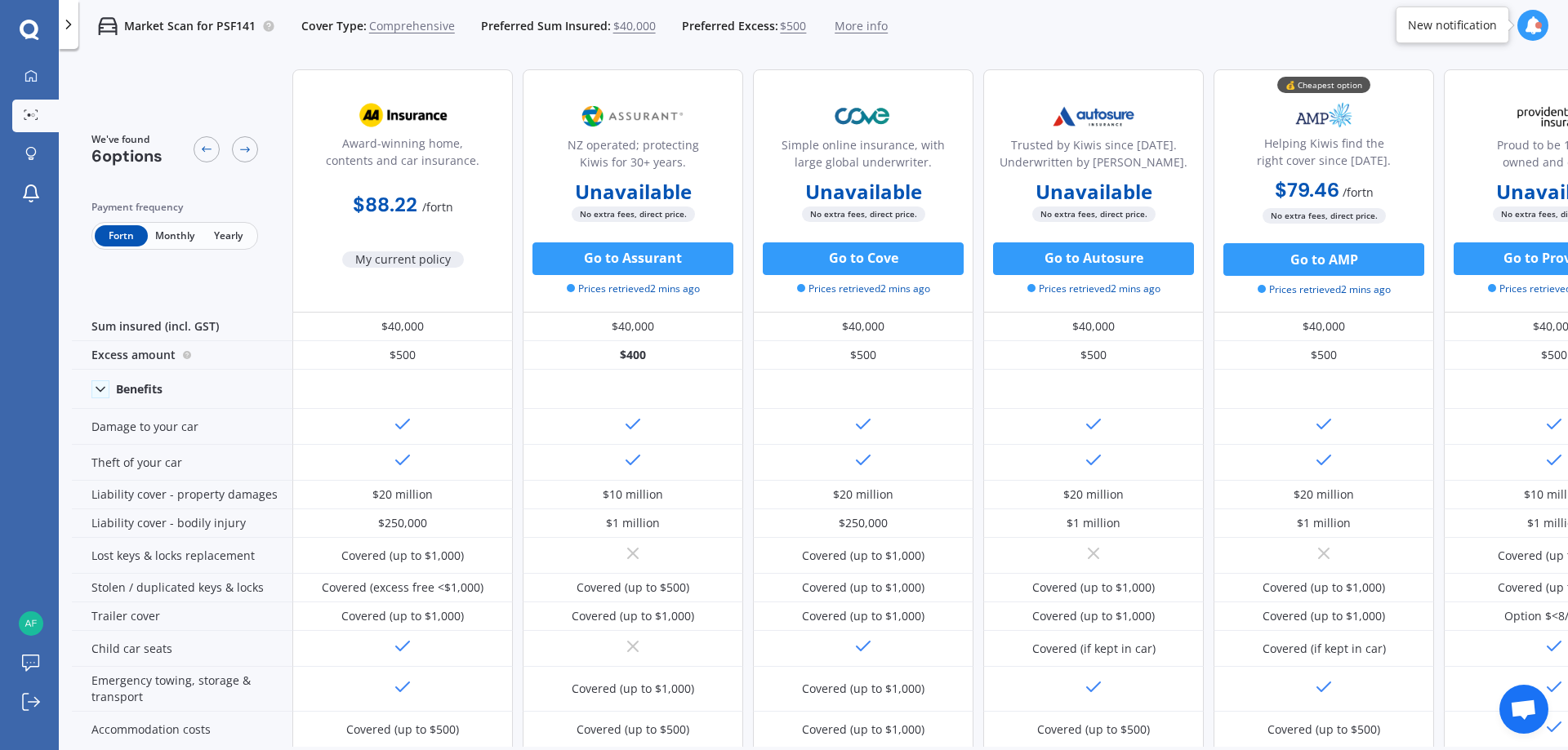
click at [175, 243] on span "Monthly" at bounding box center [175, 236] width 53 height 21
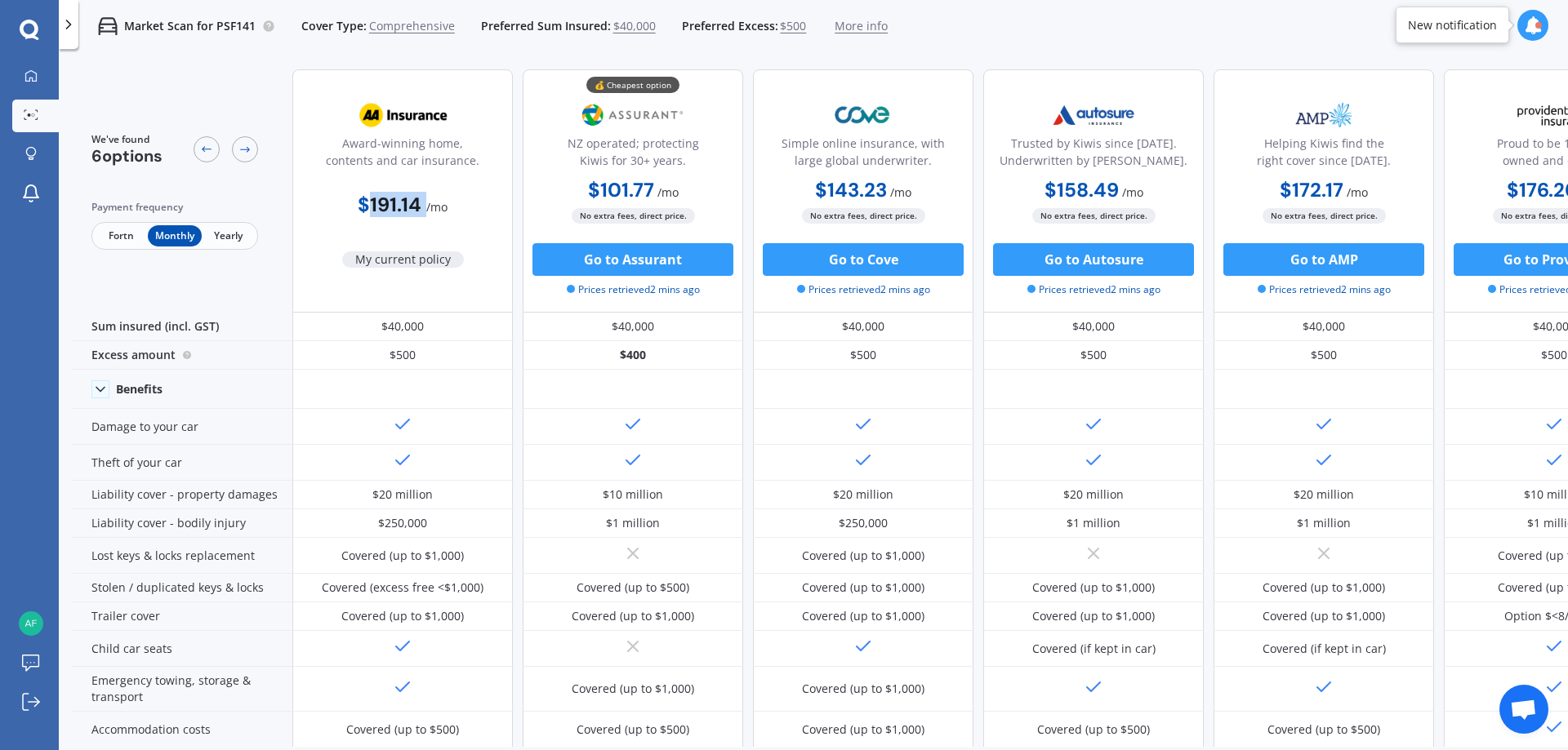
drag, startPoint x: 369, startPoint y: 205, endPoint x: 424, endPoint y: 204, distance: 55.0
click at [424, 204] on span "$191.14 / mo" at bounding box center [402, 206] width 90 height 19
click at [39, 72] on div at bounding box center [31, 77] width 25 height 15
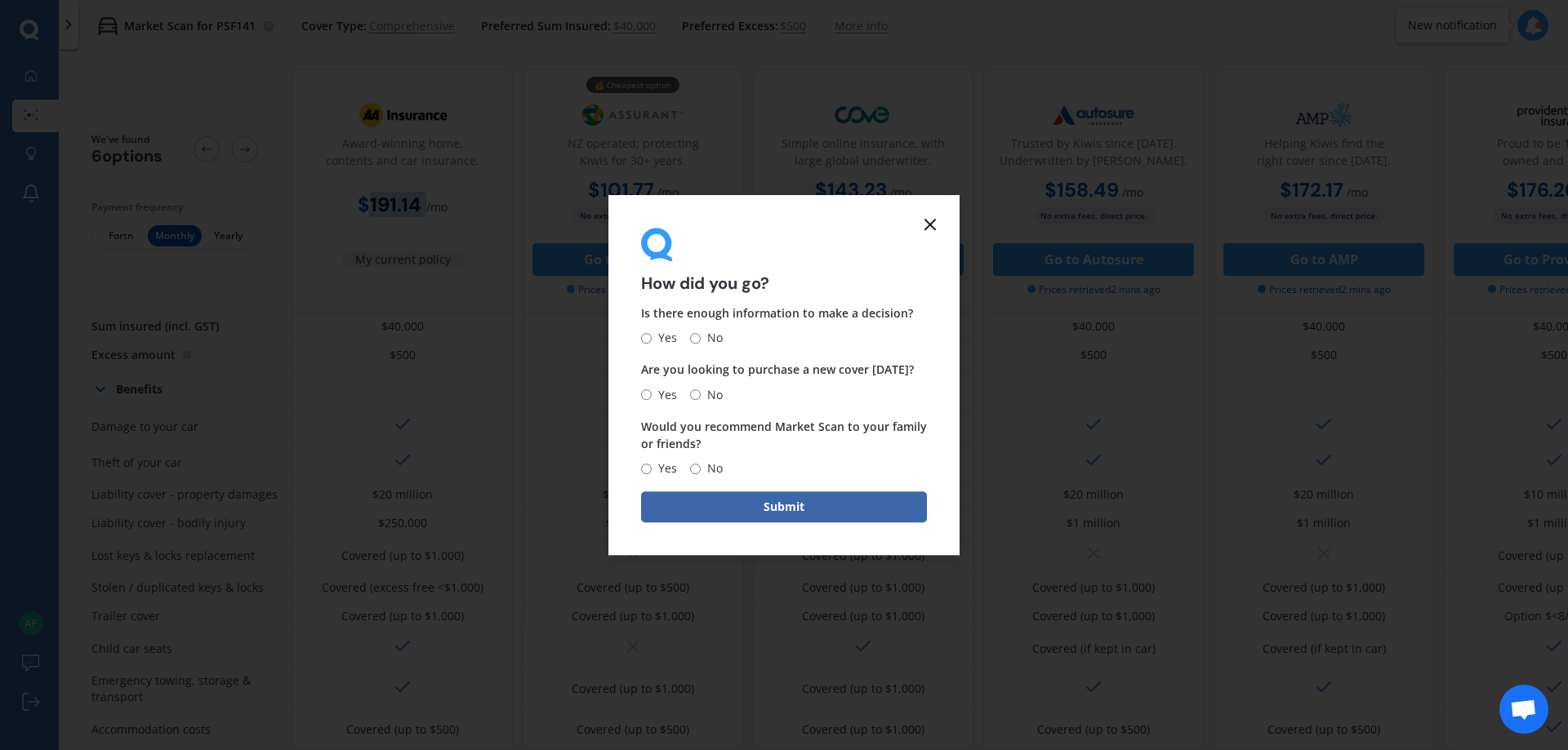
click at [696, 341] on input "No" at bounding box center [695, 339] width 11 height 11
radio input "true"
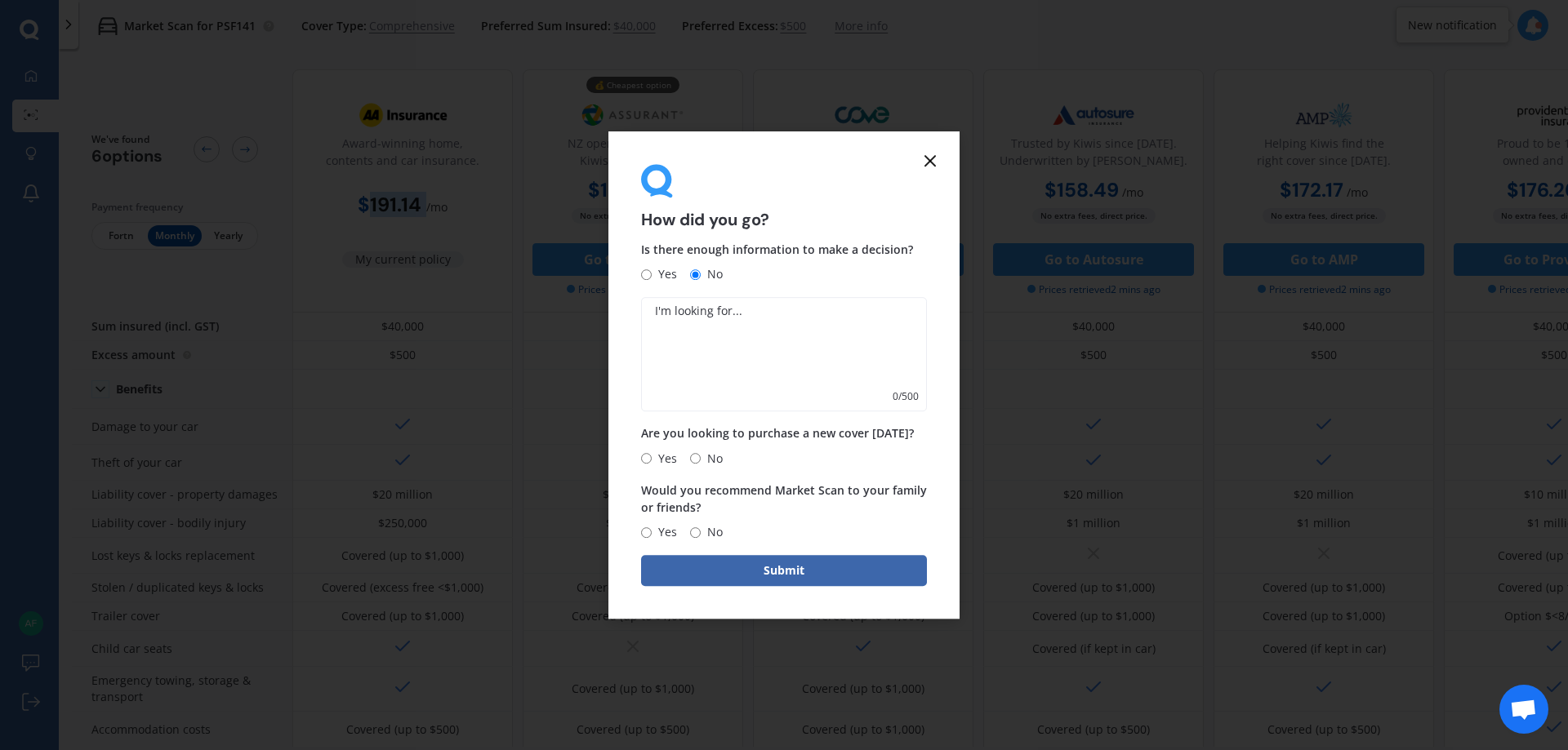
click at [697, 453] on input "No" at bounding box center [695, 459] width 11 height 11
radio input "true"
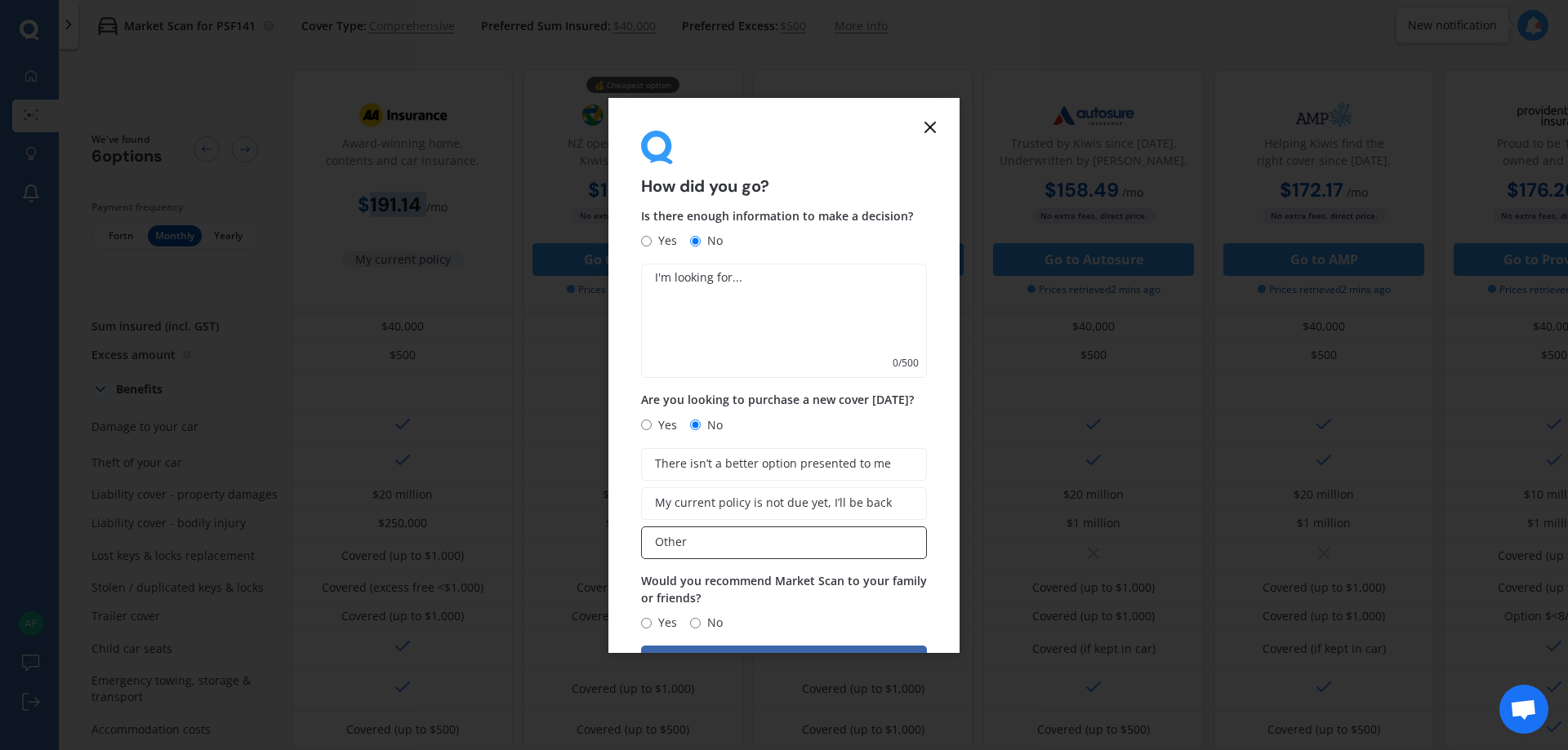
scroll to position [57, 0]
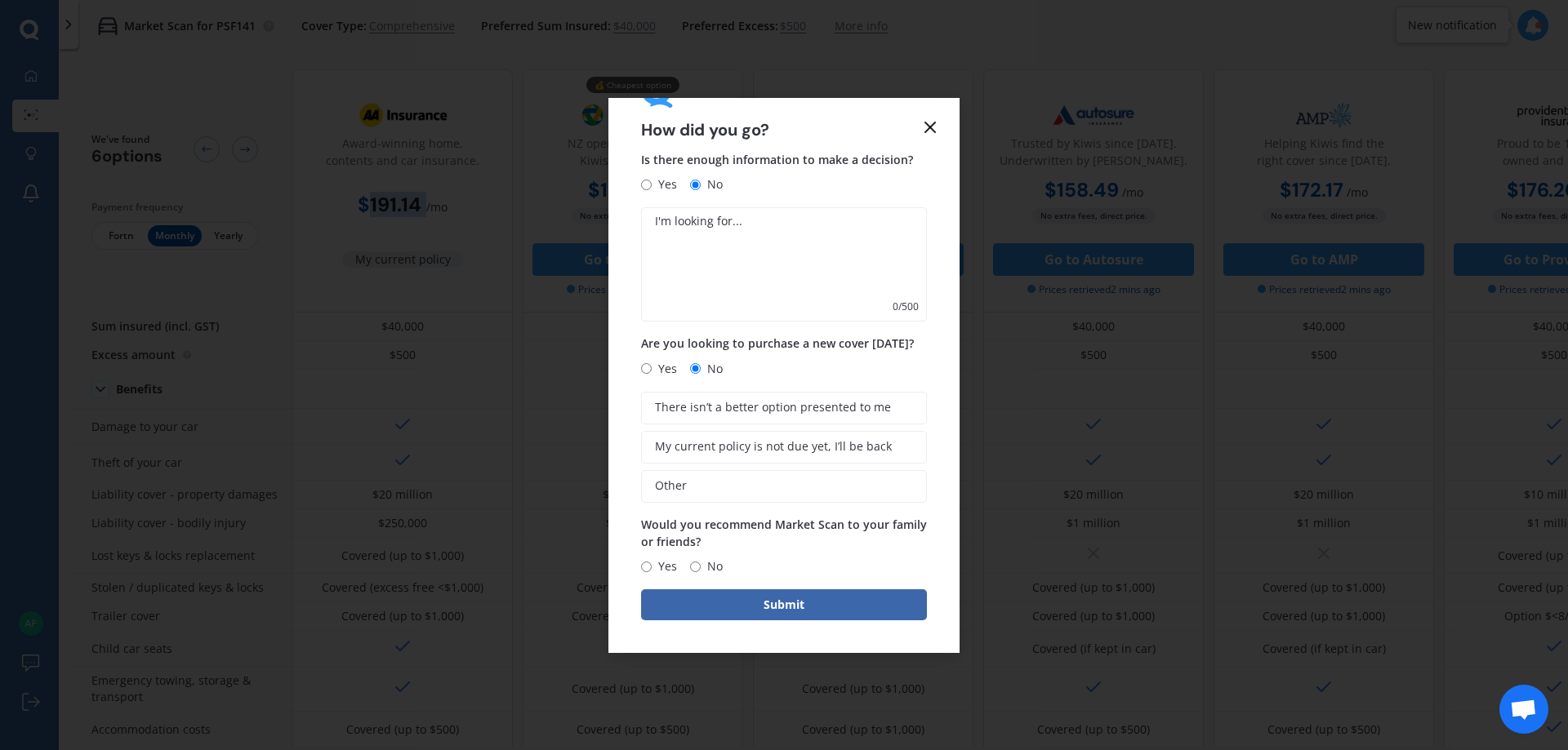
click at [690, 568] on input "No" at bounding box center [695, 567] width 11 height 11
radio input "true"
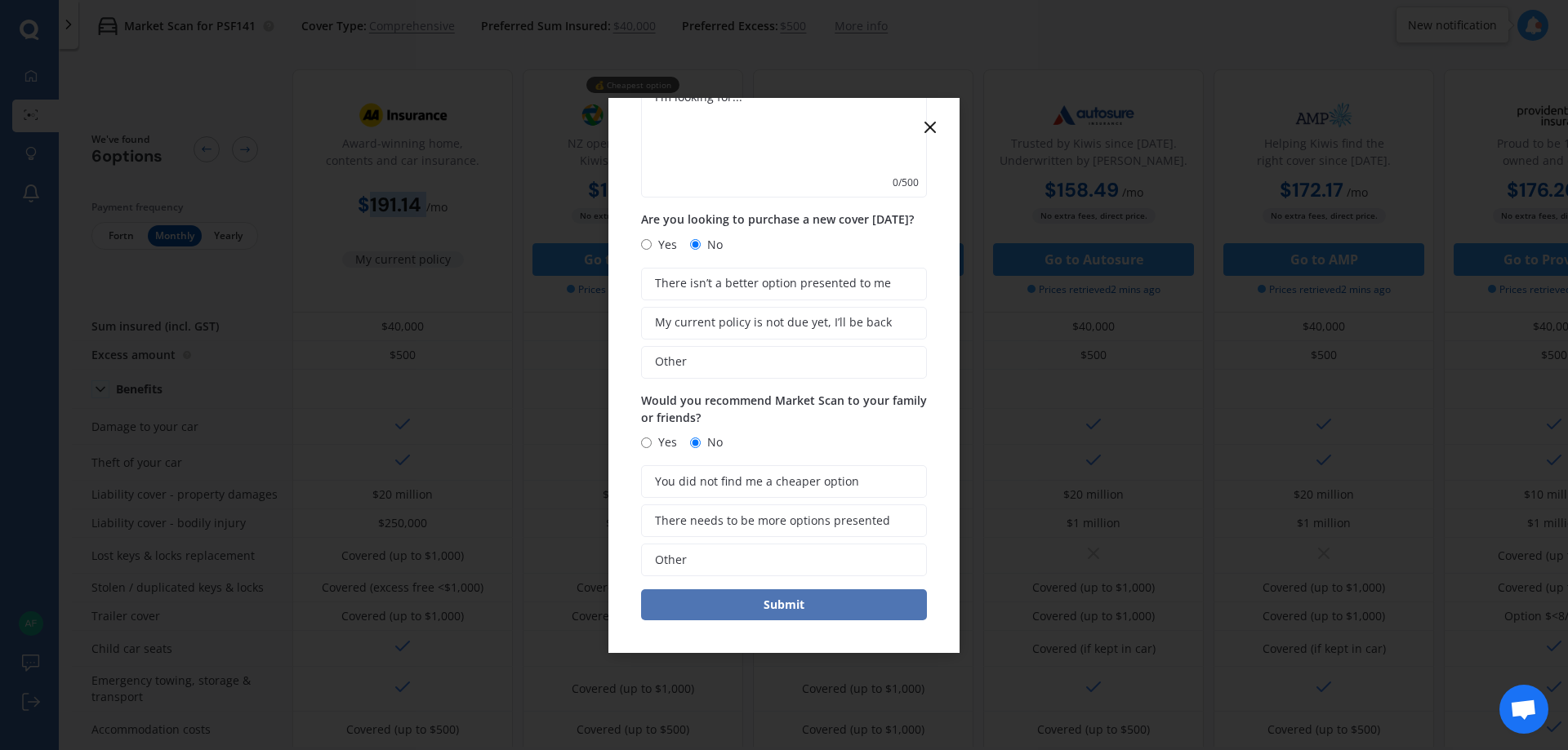
click at [797, 605] on button "Submit" at bounding box center [783, 605] width 286 height 31
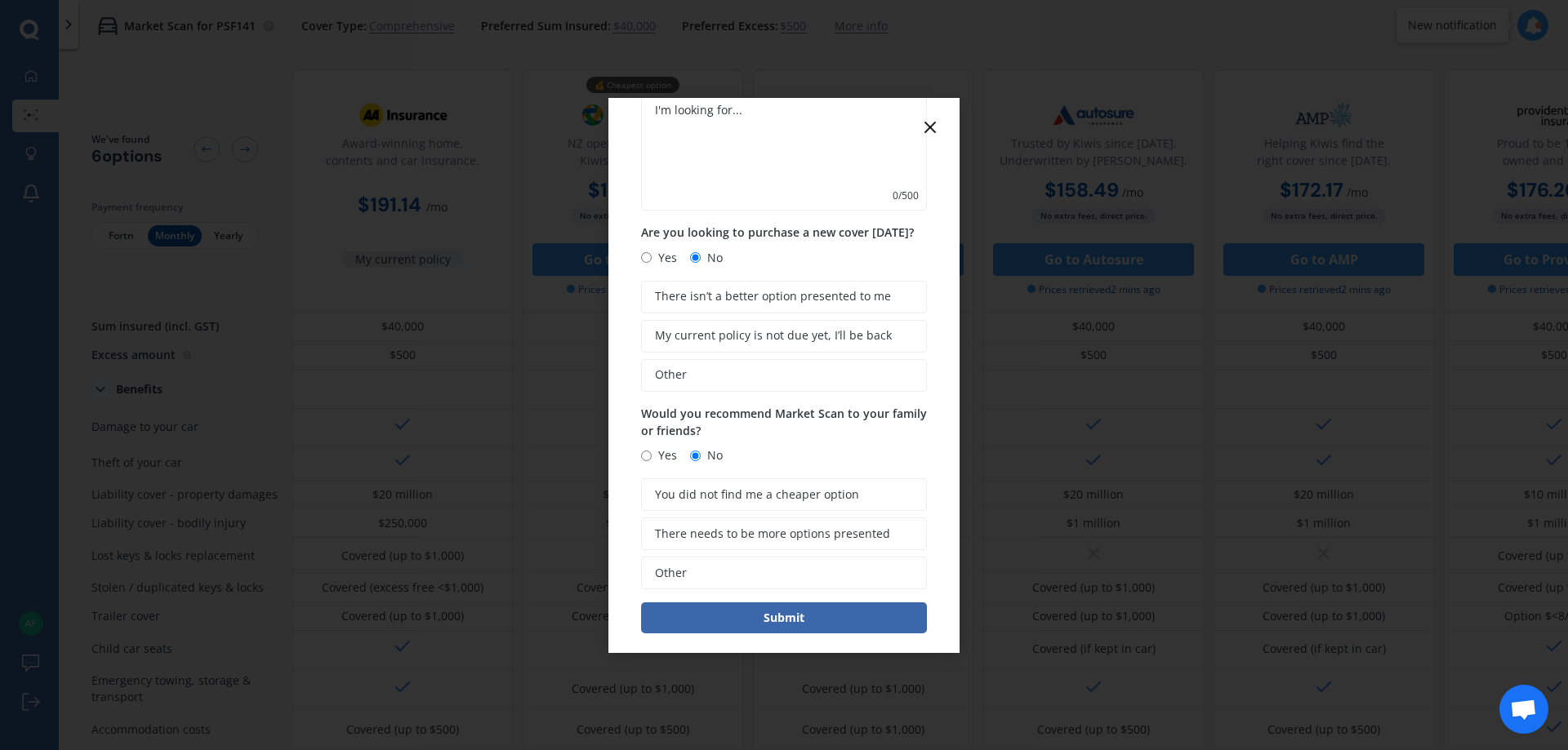
click at [769, 196] on textarea at bounding box center [783, 153] width 286 height 114
type textarea "."
click at [744, 607] on button "Submit" at bounding box center [783, 618] width 286 height 31
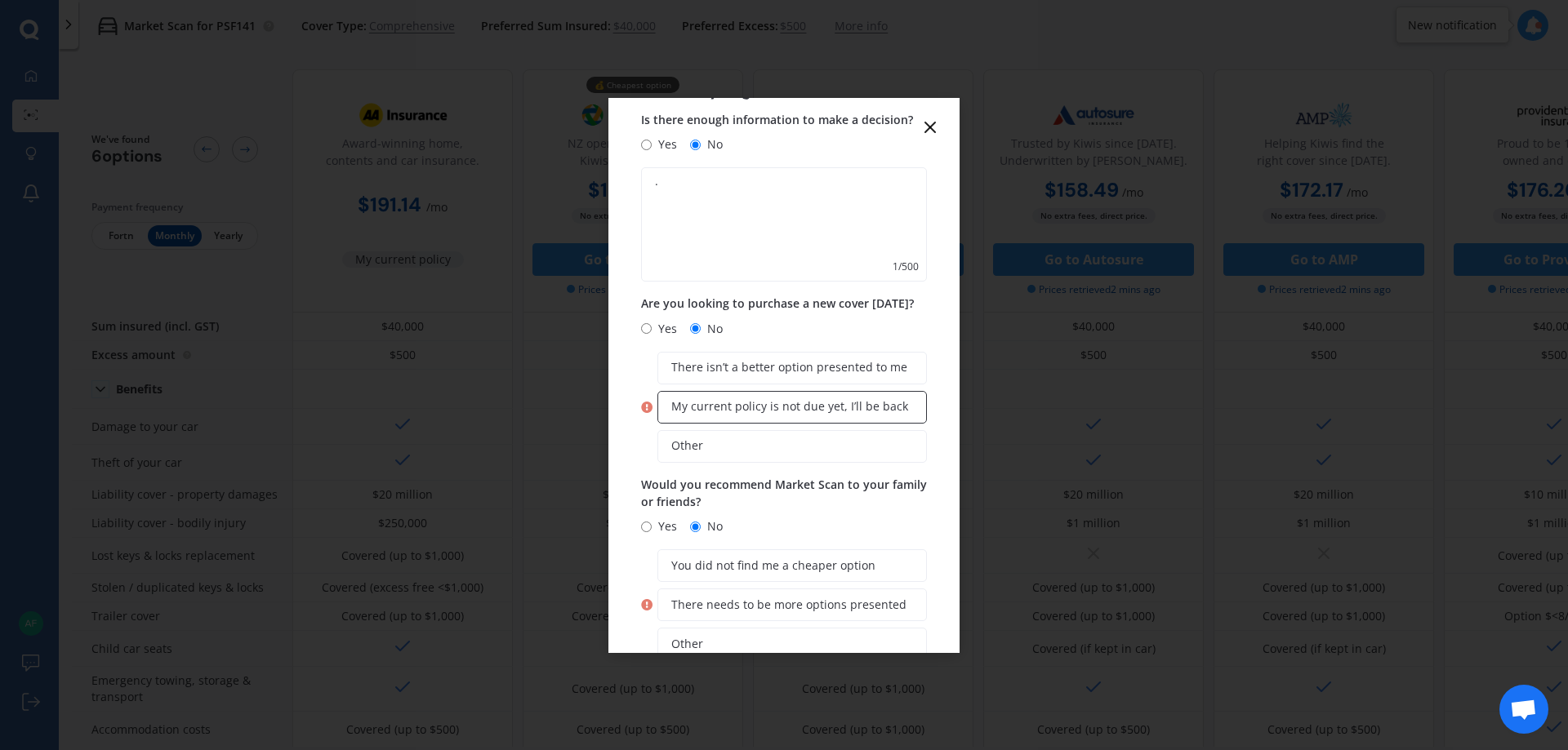
scroll to position [180, 0]
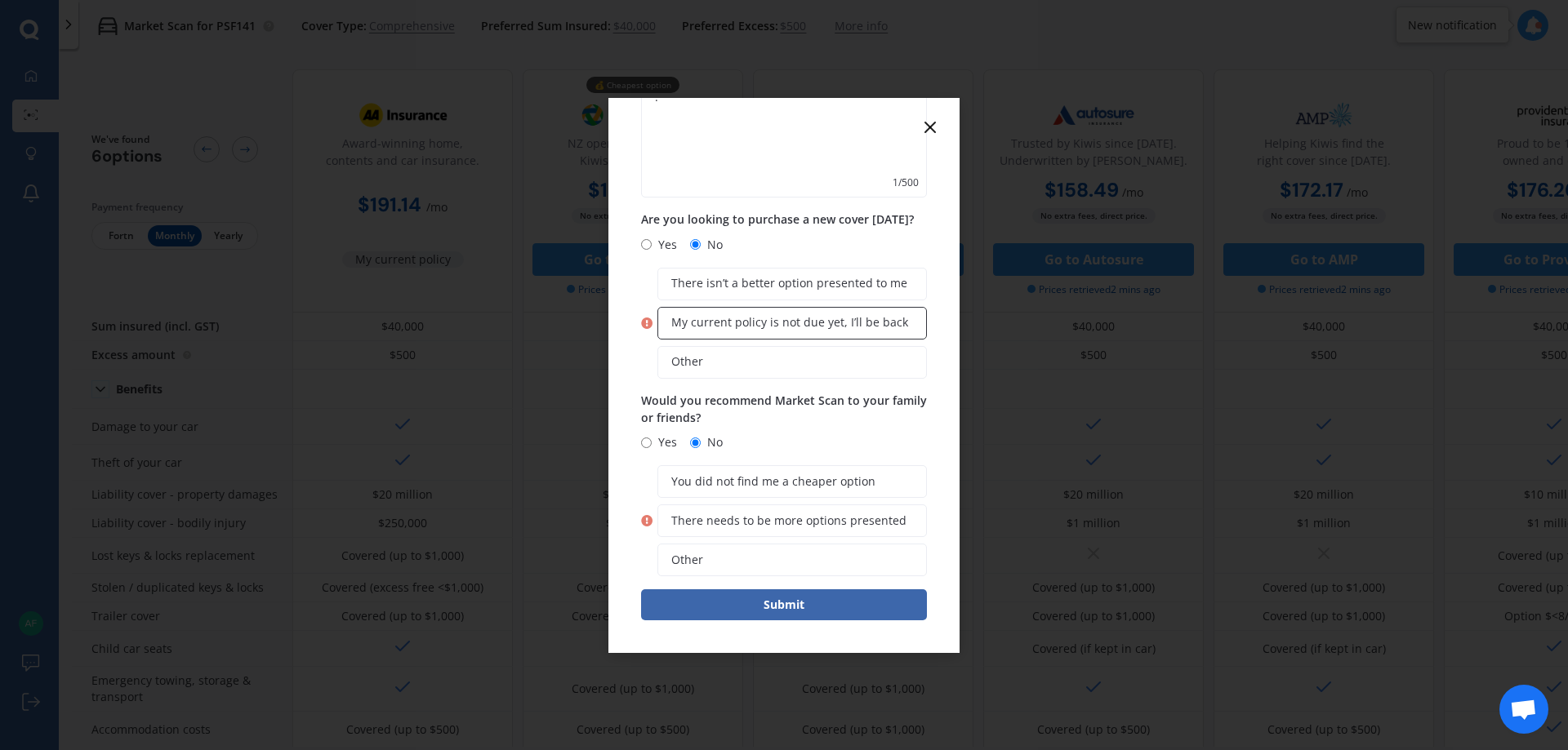
click at [764, 326] on span "My current policy is not due yet, I’ll be back" at bounding box center [789, 322] width 237 height 14
click at [0, 0] on input "My current policy is not due yet, I’ll be back" at bounding box center [0, 0] width 0 height 0
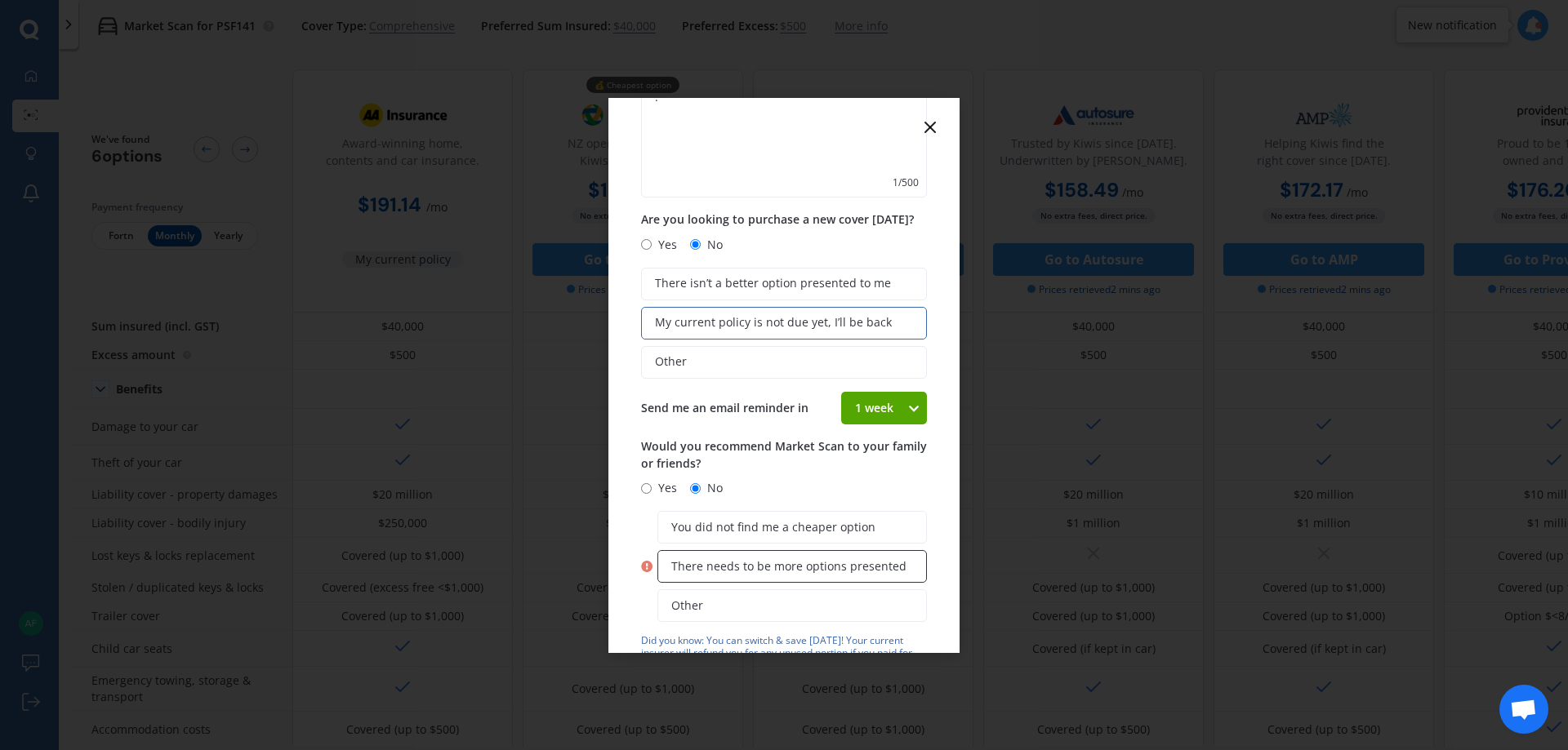
click at [779, 560] on span "There needs to be more options presented" at bounding box center [789, 566] width 235 height 14
click at [0, 0] on input "There needs to be more options presented" at bounding box center [0, 0] width 0 height 0
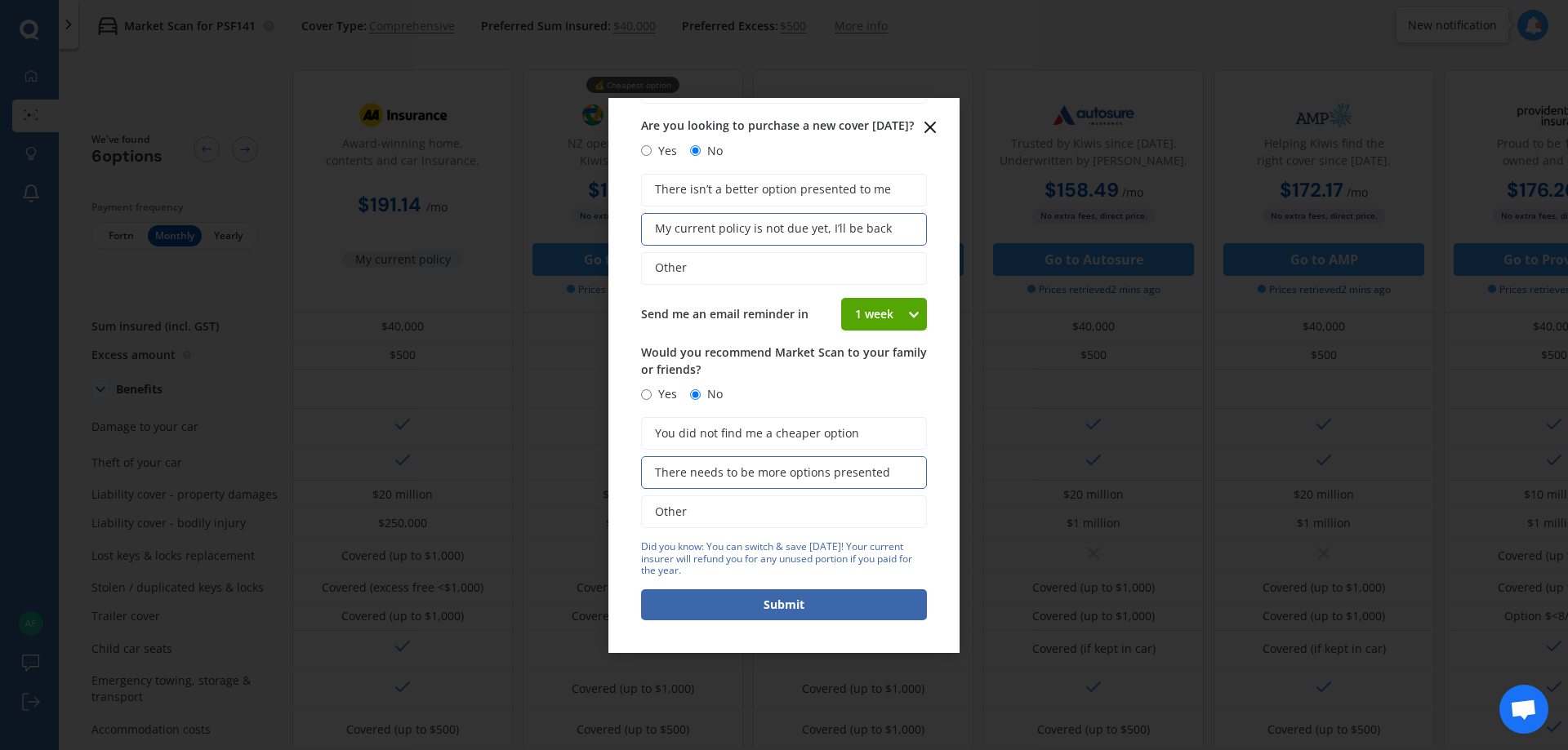
click at [906, 311] on icon at bounding box center [913, 314] width 14 height 16
click at [832, 609] on button "Submit" at bounding box center [783, 605] width 286 height 31
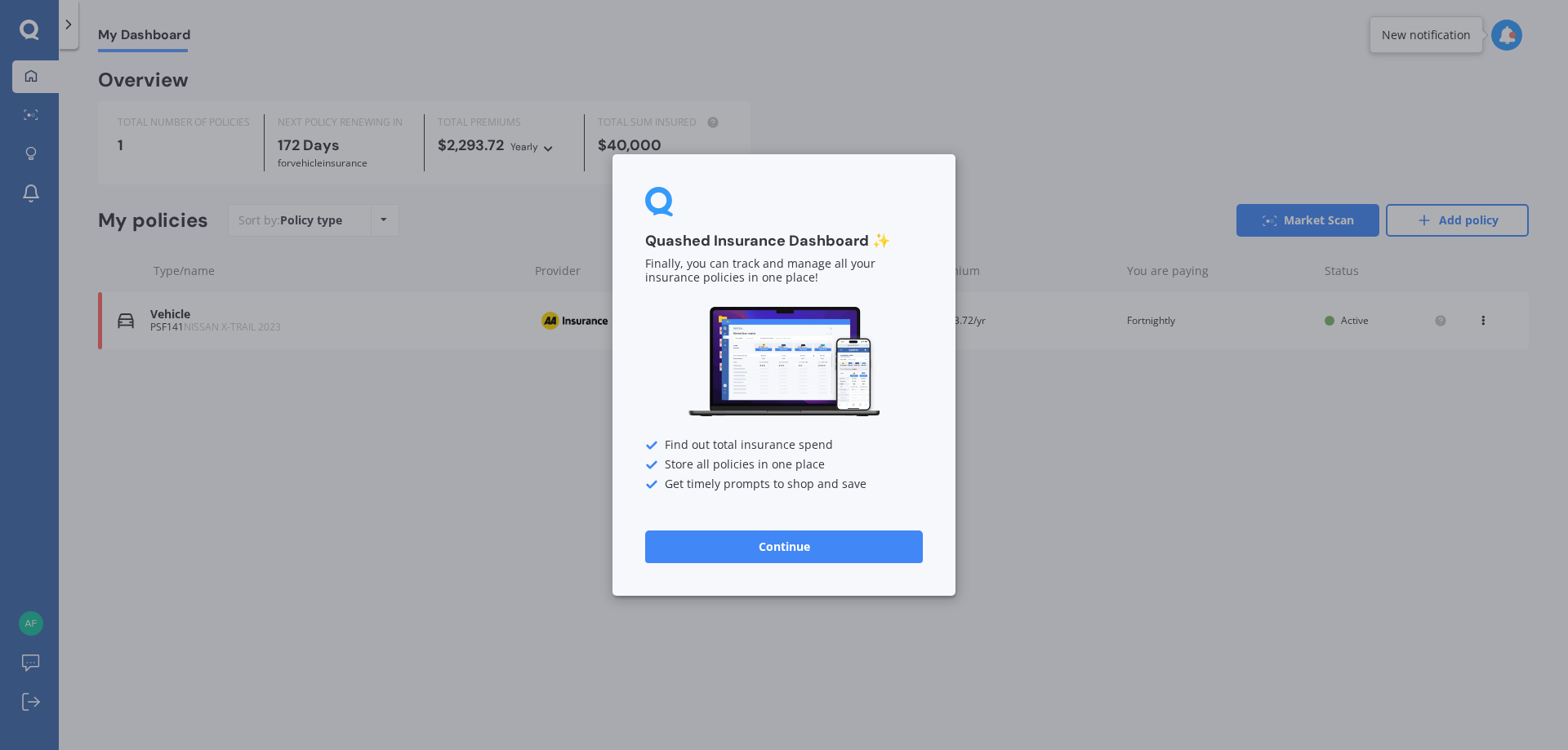
click at [789, 550] on button "Continue" at bounding box center [784, 547] width 278 height 33
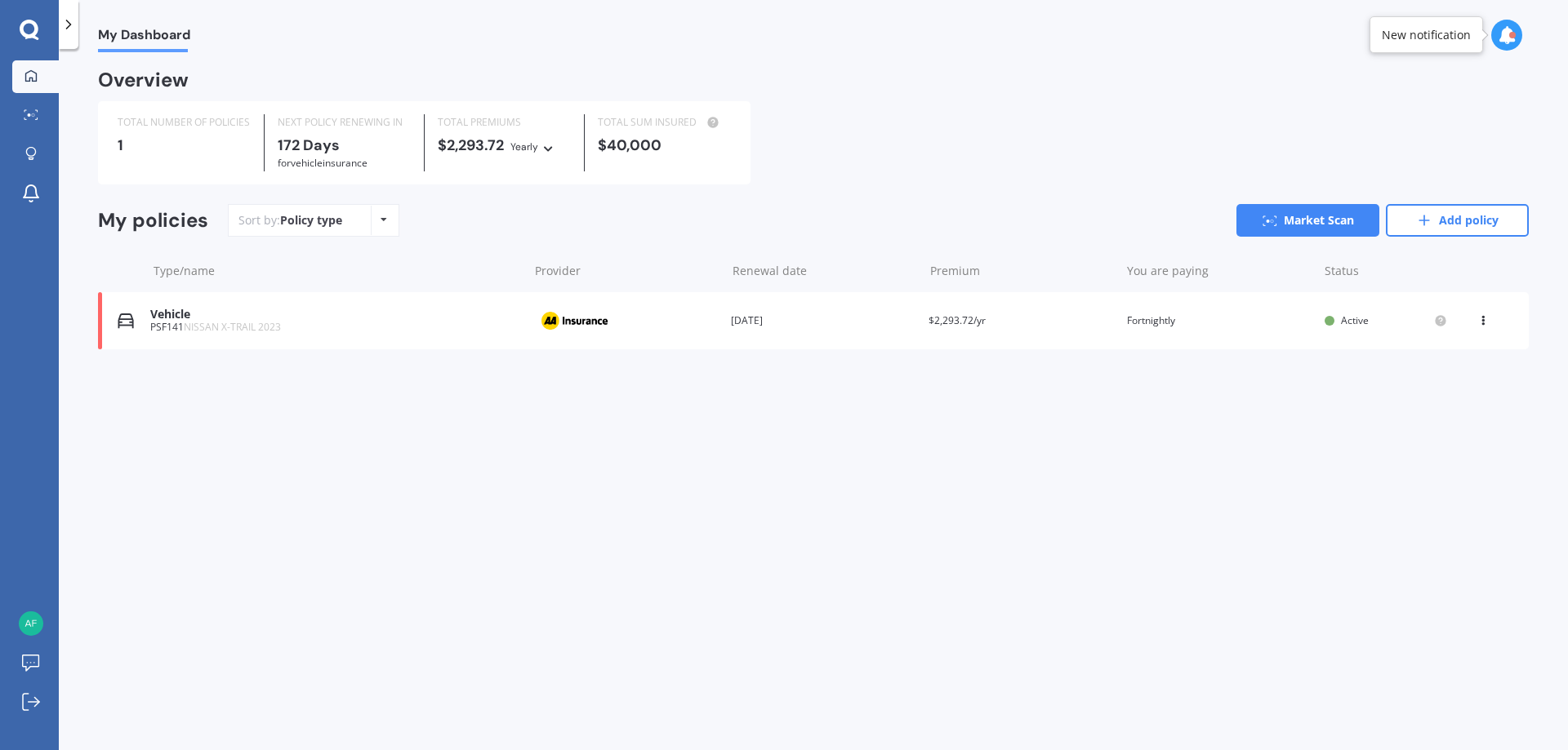
click at [384, 484] on div "My Dashboard Overview TOTAL NUMBER OF POLICIES 1 NEXT POLICY RENEWING [DATE] fo…" at bounding box center [812, 403] width 1509 height 702
click at [357, 579] on div "My Dashboard Overview TOTAL NUMBER OF POLICIES 1 NEXT POLICY RENEWING [DATE] fo…" at bounding box center [812, 403] width 1509 height 702
click at [613, 597] on div "My Dashboard Overview TOTAL NUMBER OF POLICIES 1 NEXT POLICY RENEWING [DATE] fo…" at bounding box center [812, 403] width 1509 height 702
